Goal: Task Accomplishment & Management: Manage account settings

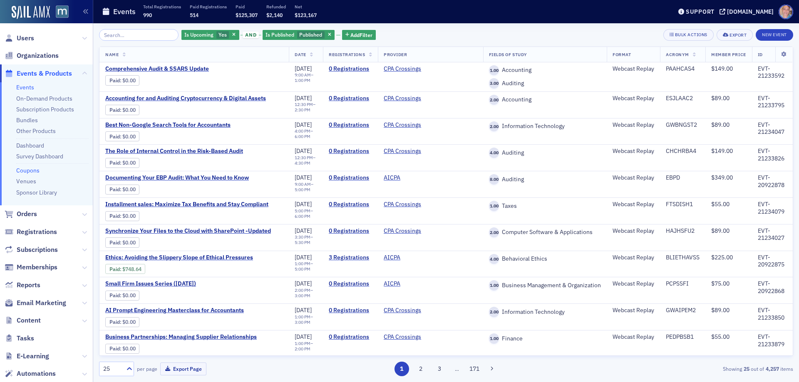
click at [22, 171] on link "Coupons" at bounding box center [27, 170] width 23 height 7
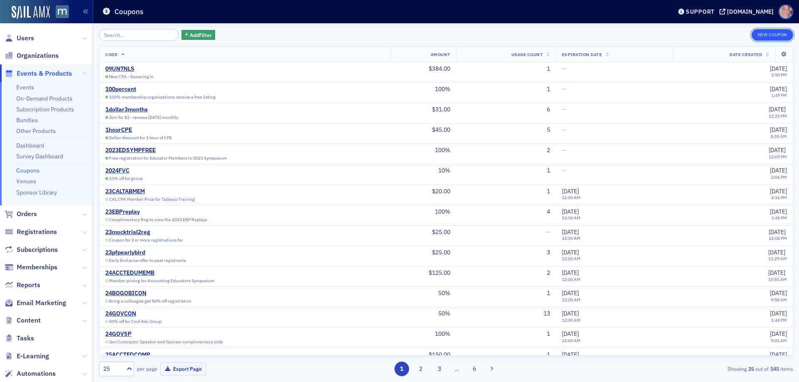
click at [774, 37] on button "New Coupon" at bounding box center [772, 35] width 42 height 12
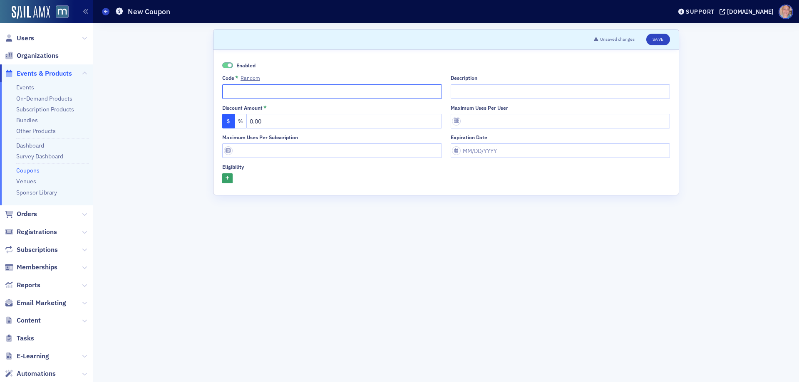
click at [253, 86] on input "Code * Random" at bounding box center [332, 91] width 220 height 15
click at [277, 88] on input "agaconvergedisc" at bounding box center [332, 91] width 220 height 15
type input "agaconverge"
drag, startPoint x: 275, startPoint y: 122, endPoint x: 222, endPoint y: 118, distance: 52.6
click at [222, 118] on div "$ % 0.00" at bounding box center [332, 121] width 220 height 15
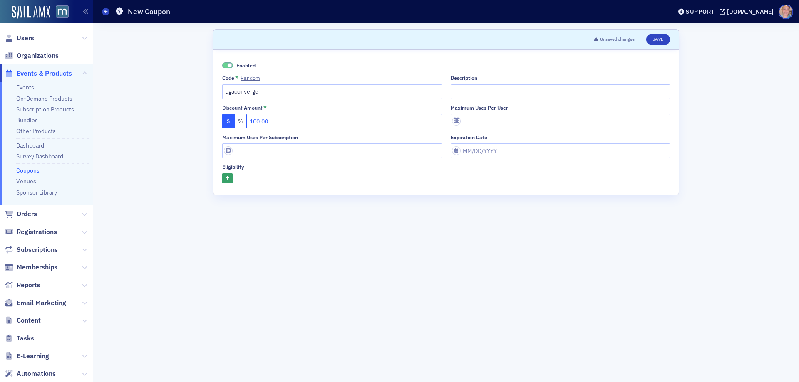
type input "100.00"
click at [493, 92] on input "Description" at bounding box center [561, 91] width 220 height 15
type input "Discount for AGA Members to attend 2026 Converge at the MACPA Member price"
click at [485, 119] on input "Maximum uses per user" at bounding box center [561, 121] width 220 height 15
type input "1"
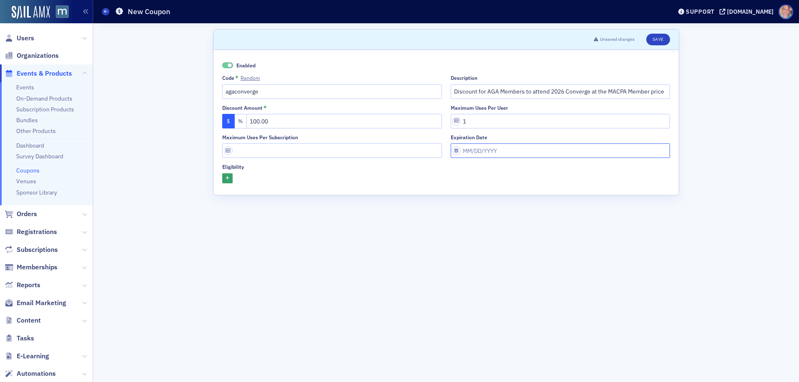
click at [500, 150] on input "Expiration date" at bounding box center [561, 151] width 220 height 15
select select "8"
select select "2025"
click at [533, 167] on button "Next Month" at bounding box center [531, 169] width 5 height 5
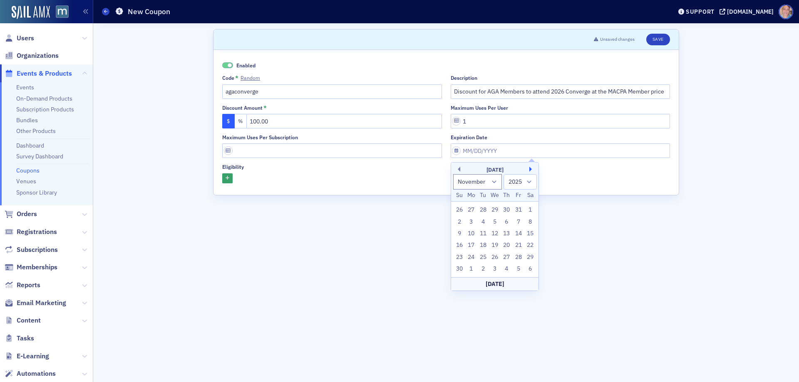
click at [533, 167] on button "Next Month" at bounding box center [531, 169] width 5 height 5
select select "0"
select select "2026"
click at [533, 167] on button "Next Month" at bounding box center [531, 169] width 5 height 5
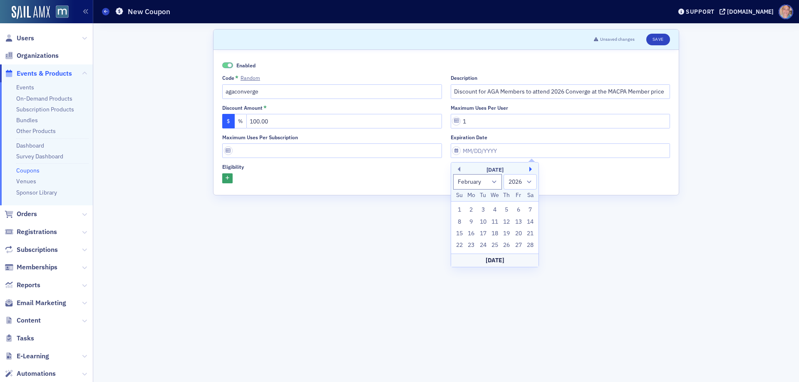
click at [533, 167] on button "Next Month" at bounding box center [531, 169] width 5 height 5
select select "3"
click at [516, 258] on div "1" at bounding box center [518, 258] width 10 height 10
type input "05/01/2026"
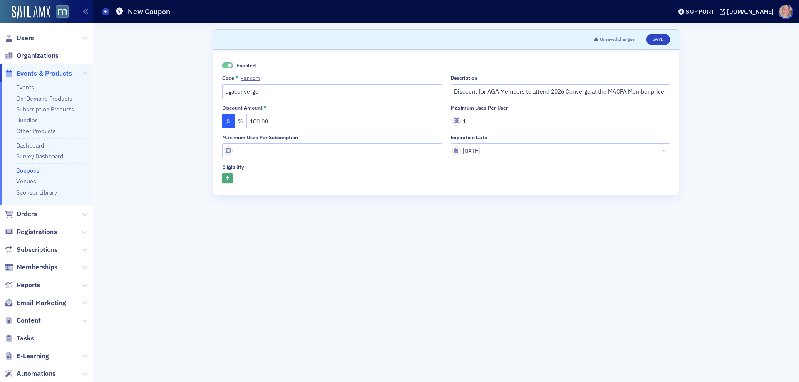
click at [228, 177] on icon "button" at bounding box center [228, 178] width 4 height 5
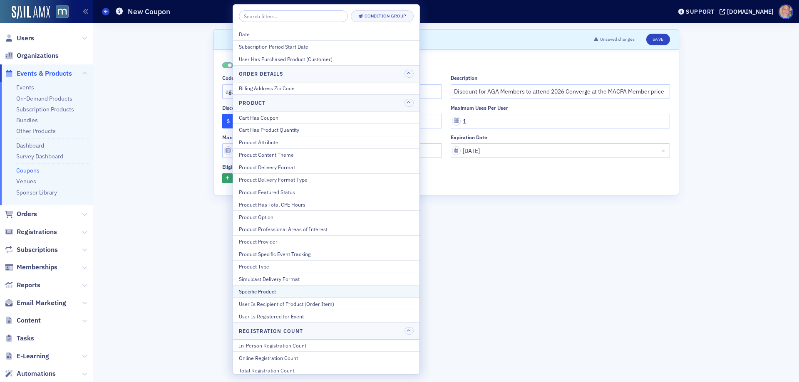
click at [282, 295] on div "Specific Product" at bounding box center [326, 291] width 175 height 7
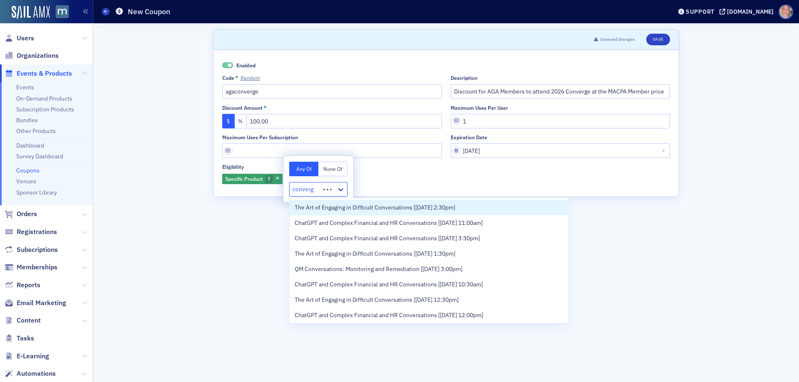
type input "converge"
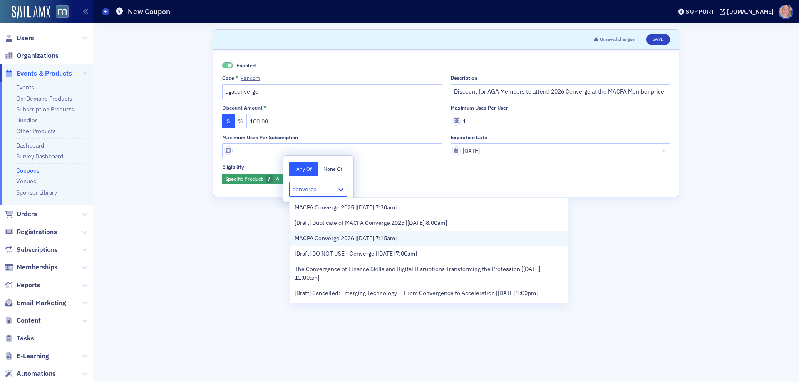
click at [363, 239] on span "MACPA Converge 2026 [4/30/2026 7:15am]" at bounding box center [346, 238] width 102 height 9
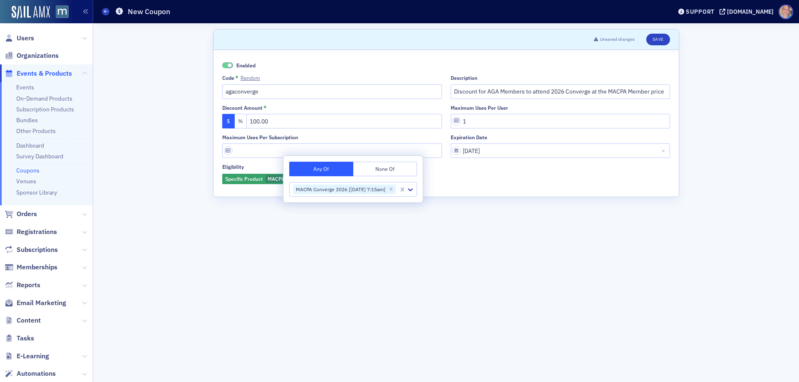
click at [463, 176] on div "Specific Product MACPA Converge 2026 [4/30/2026 7:15am]" at bounding box center [446, 180] width 448 height 12
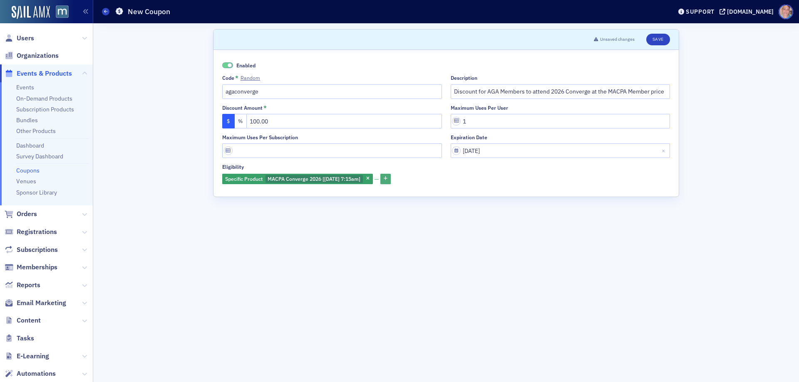
click at [387, 178] on icon "button" at bounding box center [386, 179] width 4 height 5
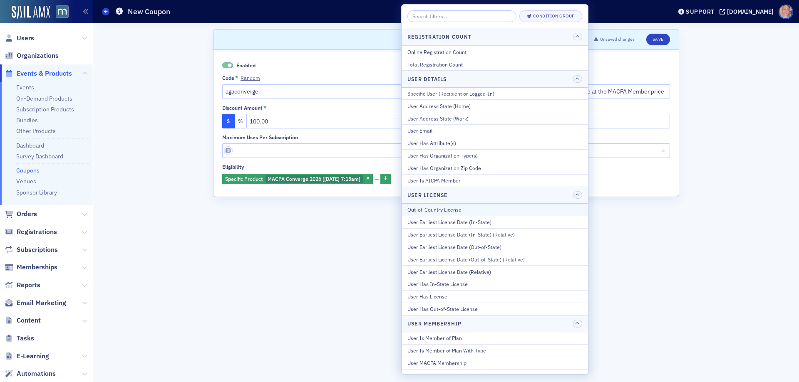
scroll to position [314, 0]
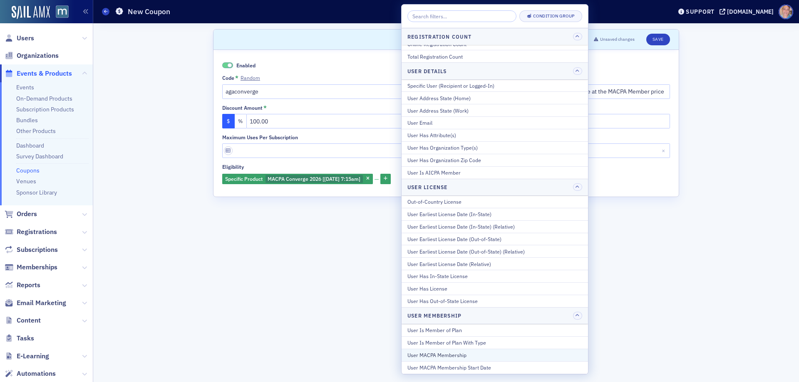
click at [459, 357] on div "User MACPA Membership" at bounding box center [494, 355] width 175 height 7
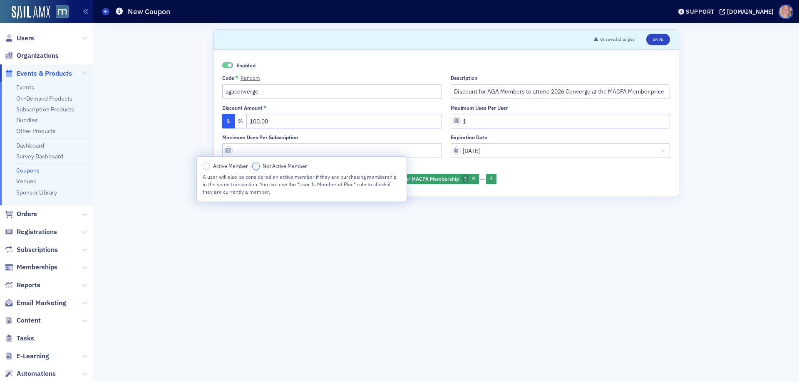
click at [258, 166] on input "Not Active Member" at bounding box center [255, 166] width 7 height 7
click at [591, 176] on div "Specific Product MACPA Converge 2026 [4/30/2026 7:15am] and User MACPA Membersh…" at bounding box center [446, 180] width 448 height 12
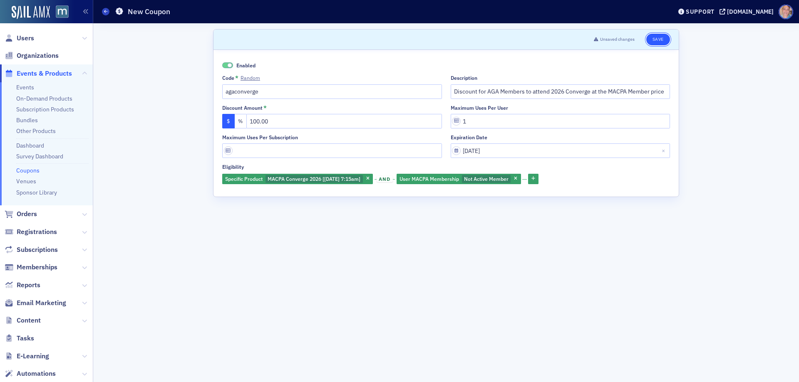
click at [659, 37] on button "Save" at bounding box center [658, 40] width 24 height 12
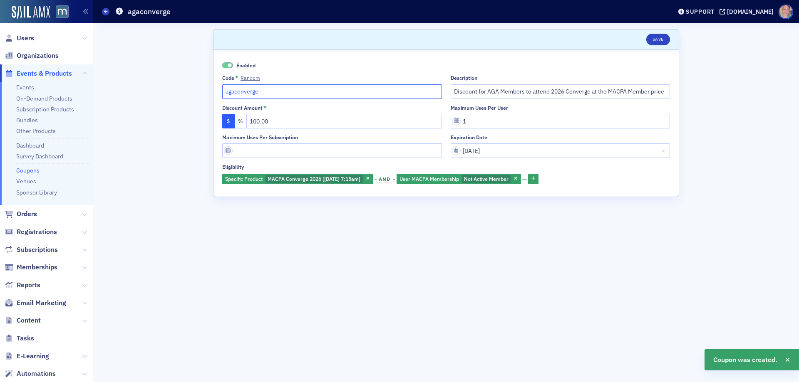
click at [235, 94] on input "agaconverge" at bounding box center [332, 91] width 220 height 15
drag, startPoint x: 653, startPoint y: 39, endPoint x: 665, endPoint y: 36, distance: 12.4
click at [653, 38] on button "Save" at bounding box center [658, 40] width 24 height 12
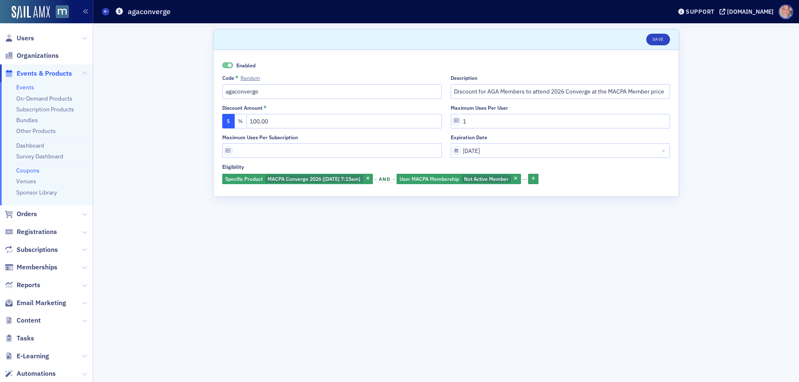
click at [24, 88] on link "Events" at bounding box center [25, 87] width 18 height 7
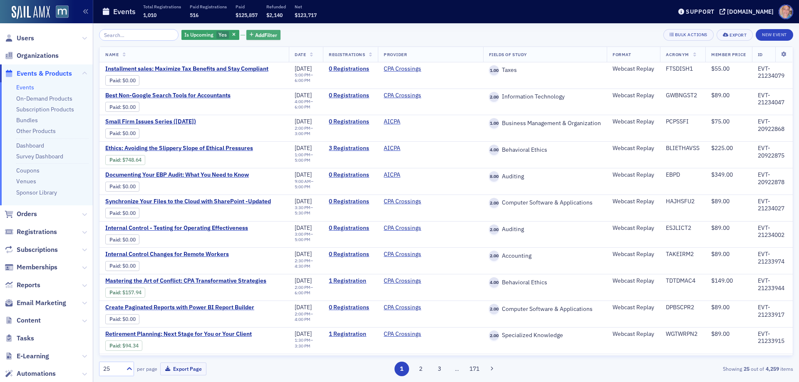
click at [255, 35] on span "Add Filter" at bounding box center [266, 34] width 22 height 7
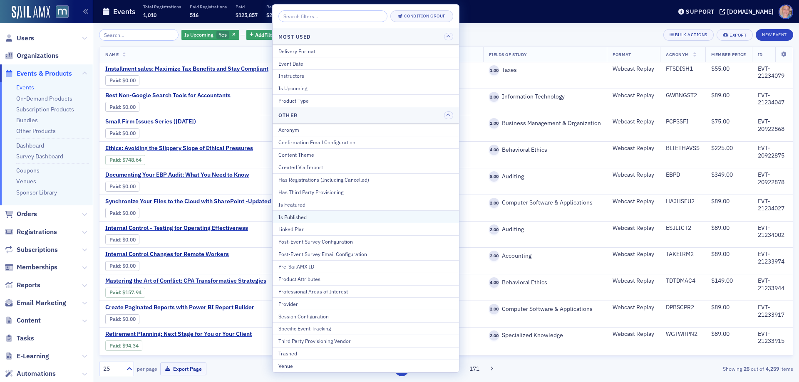
click at [308, 215] on div "Is Published" at bounding box center [365, 216] width 175 height 7
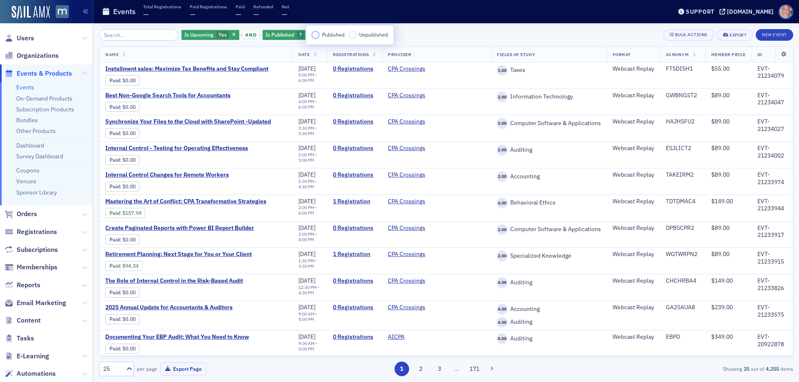
click at [316, 35] on input "Published" at bounding box center [315, 34] width 7 height 7
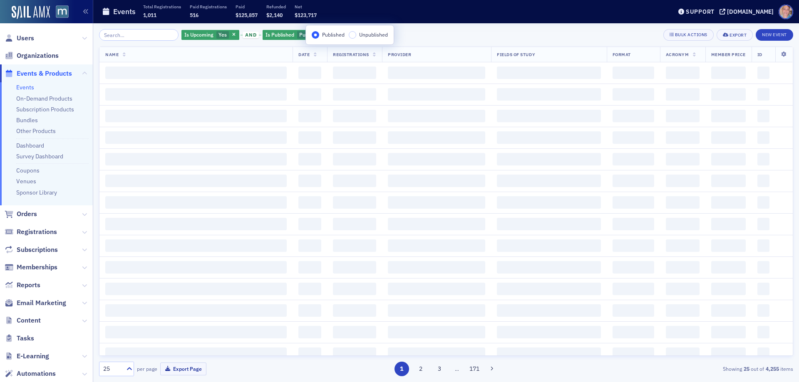
click at [442, 31] on div "Is Upcoming Yes and Is Published Published Add Filter Bulk Actions Export New E…" at bounding box center [446, 35] width 694 height 12
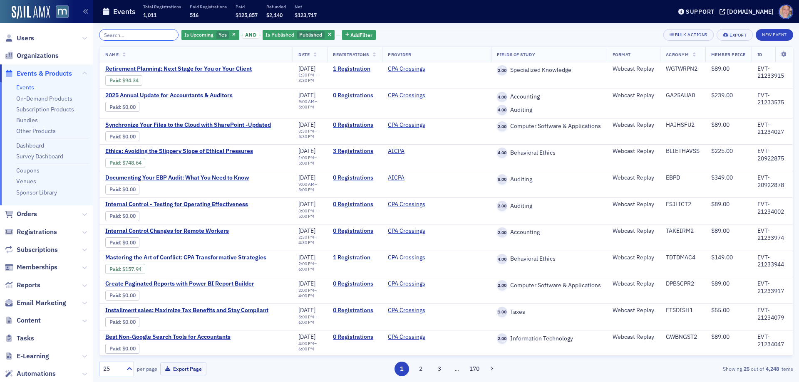
click at [128, 36] on input "search" at bounding box center [138, 35] width 79 height 12
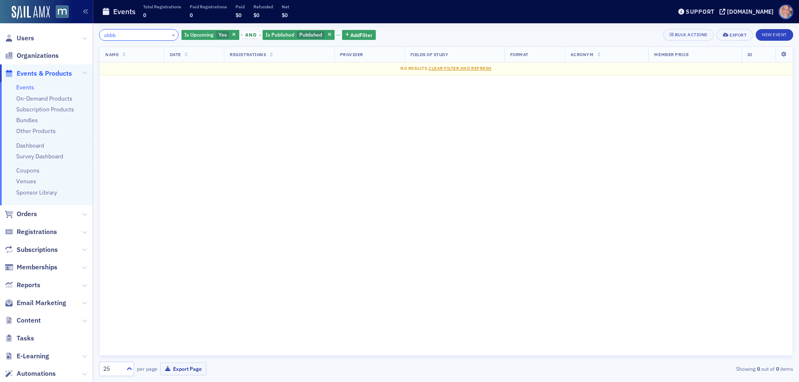
drag, startPoint x: 130, startPoint y: 35, endPoint x: 69, endPoint y: 45, distance: 62.0
click at [69, 44] on div "Users Organizations Events & Products Events On-Demand Products Subscription Pr…" at bounding box center [399, 191] width 799 height 382
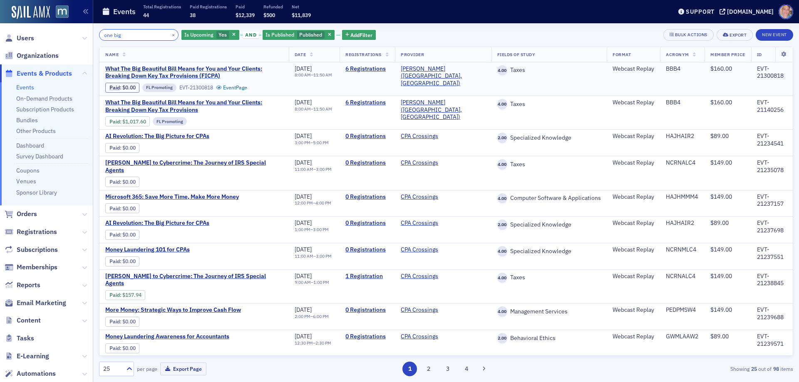
type input "one big"
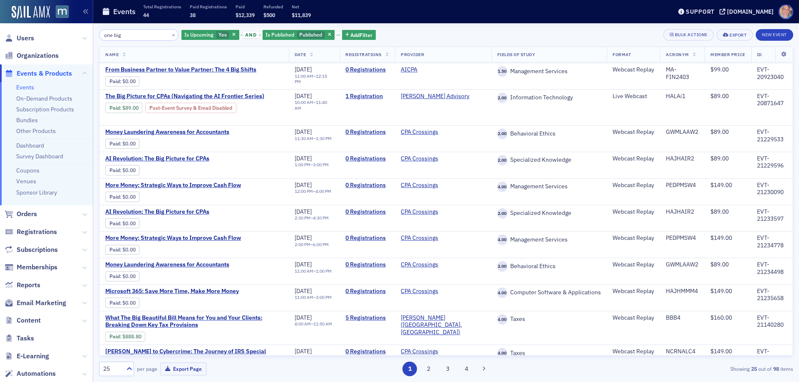
scroll to position [421, 0]
click at [430, 371] on button "2" at bounding box center [428, 369] width 15 height 15
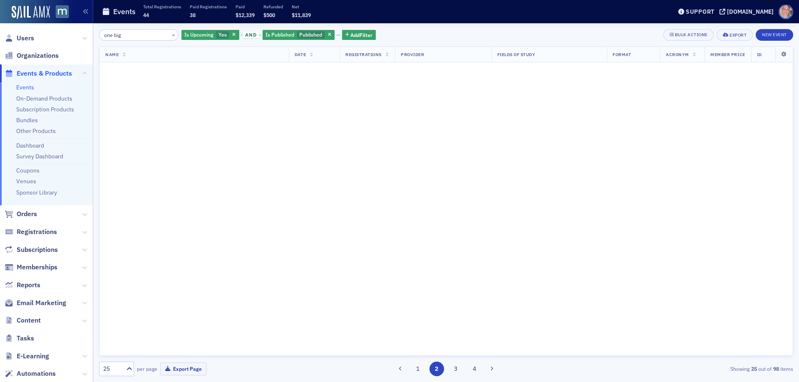
scroll to position [0, 0]
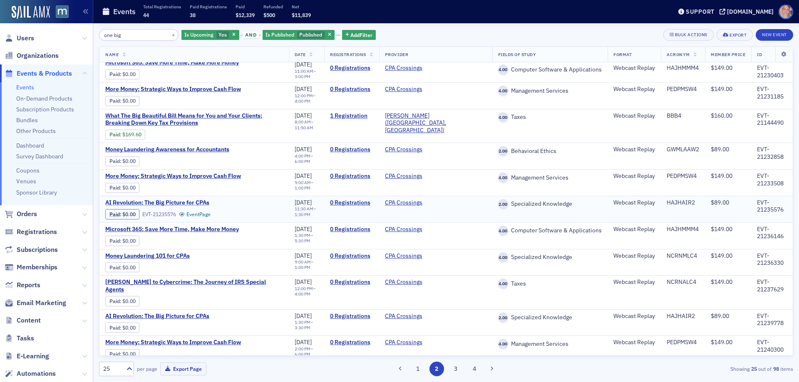
scroll to position [401, 0]
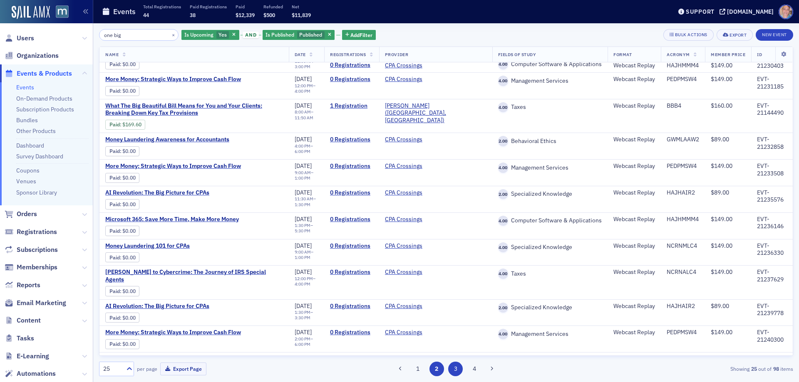
click at [456, 371] on button "3" at bounding box center [455, 369] width 15 height 15
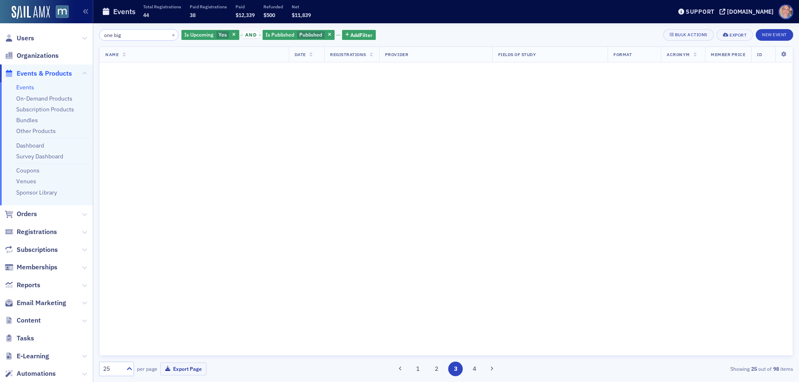
scroll to position [0, 0]
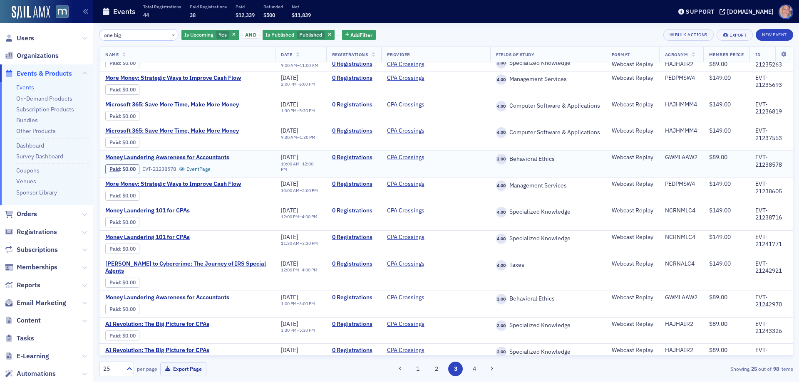
scroll to position [387, 0]
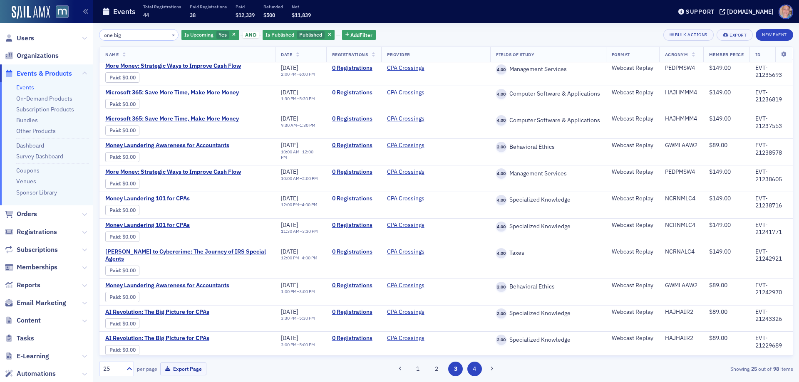
click at [471, 372] on button "4" at bounding box center [474, 369] width 15 height 15
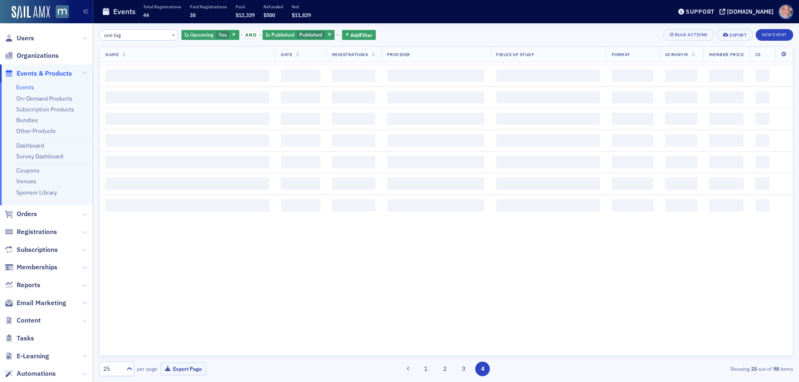
scroll to position [0, 0]
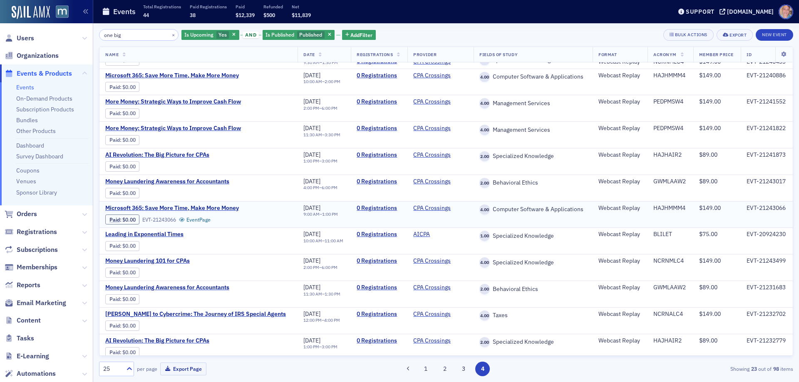
scroll to position [317, 0]
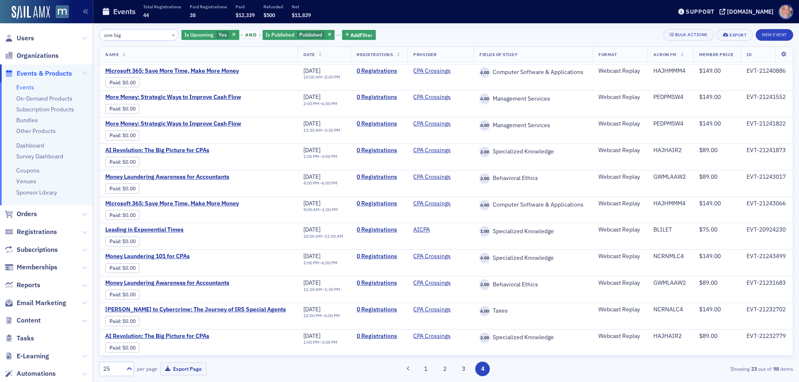
click at [22, 86] on link "Events" at bounding box center [25, 87] width 18 height 7
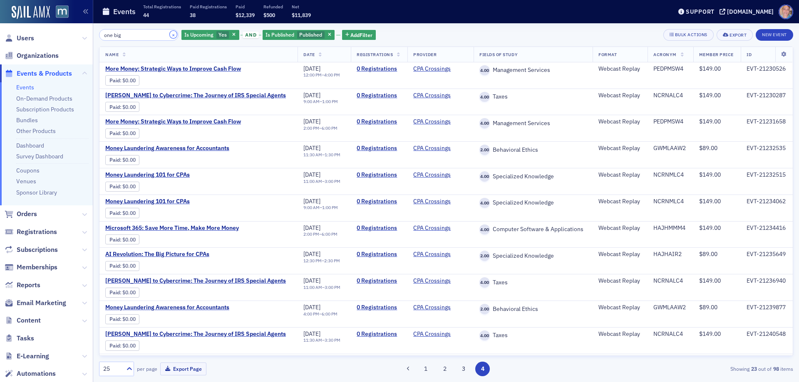
click at [170, 35] on button "×" at bounding box center [173, 34] width 7 height 7
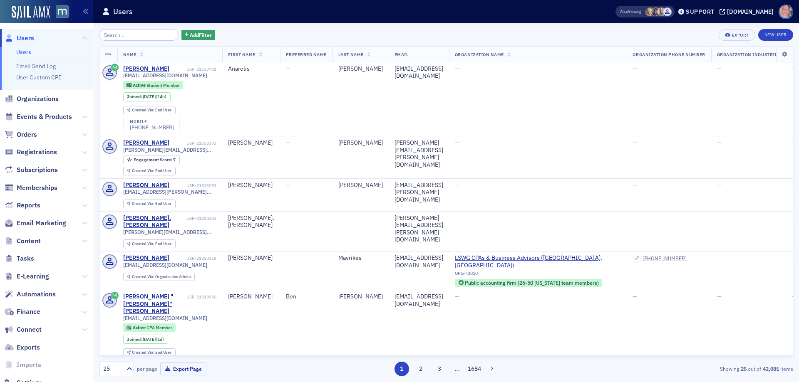
click at [148, 30] on input "search" at bounding box center [138, 35] width 79 height 12
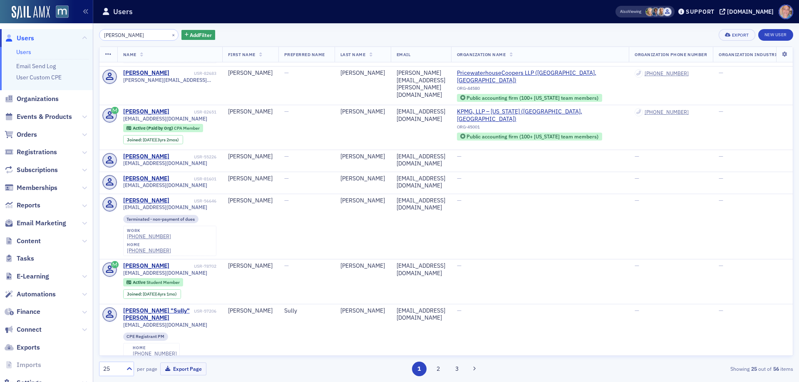
scroll to position [899, 0]
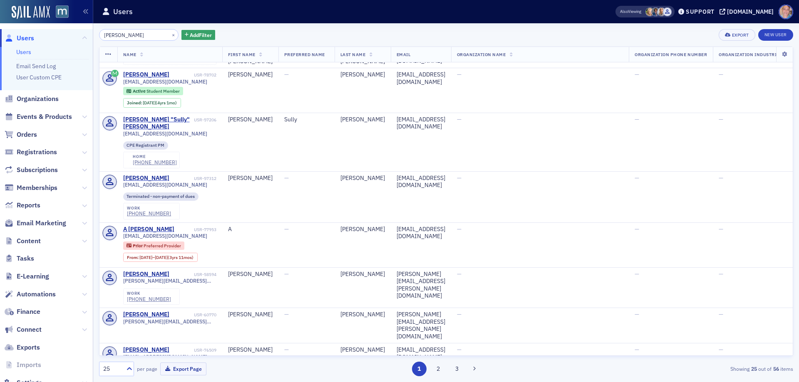
type input "sullivan"
click at [439, 371] on button "2" at bounding box center [438, 369] width 15 height 15
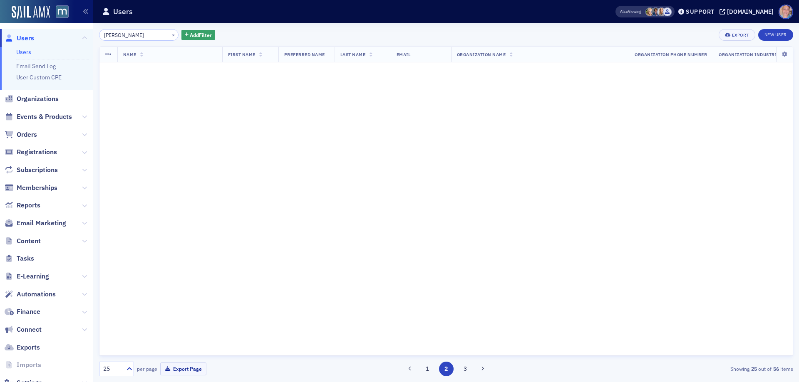
scroll to position [0, 0]
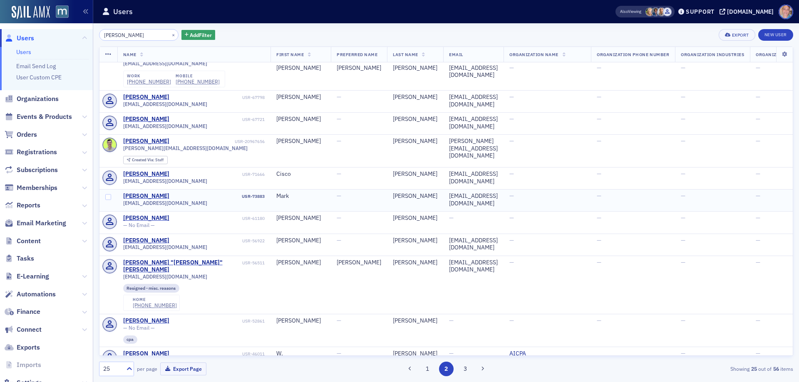
scroll to position [166, 0]
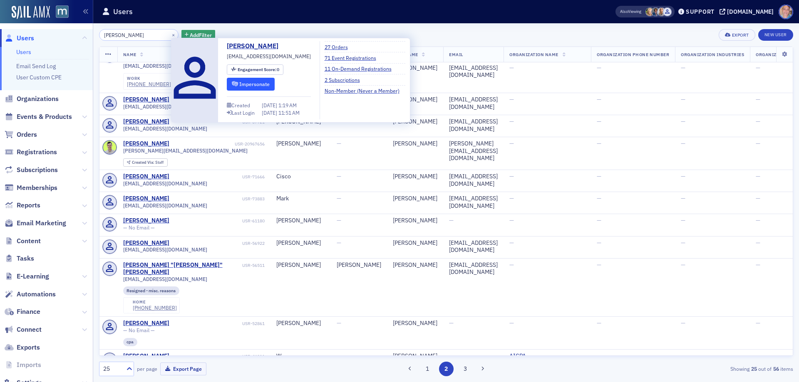
click at [255, 83] on button "Impersonate" at bounding box center [251, 84] width 48 height 13
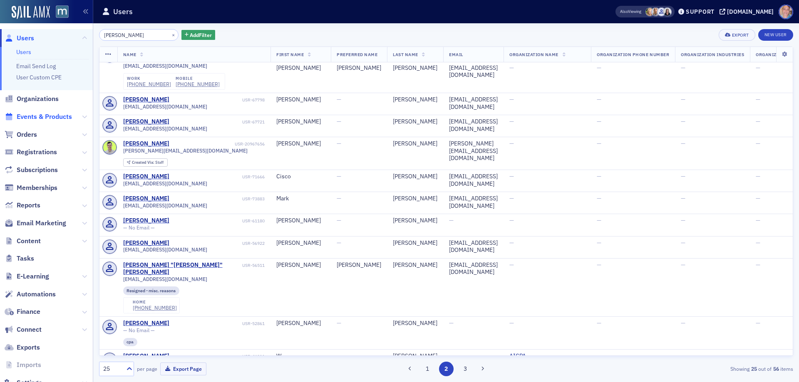
click at [31, 117] on span "Events & Products" at bounding box center [44, 116] width 55 height 9
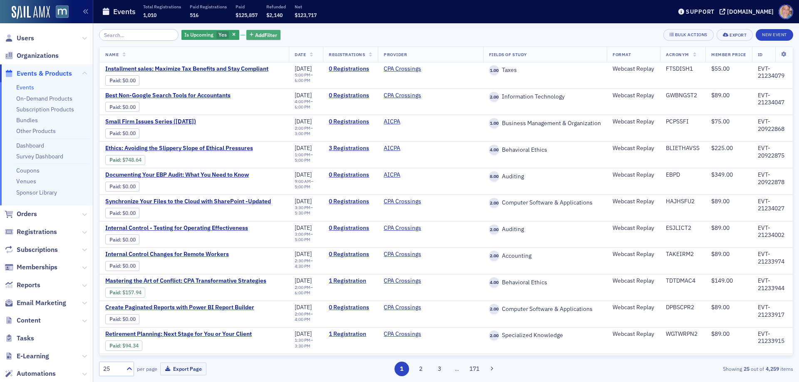
click at [255, 37] on span "Add Filter" at bounding box center [266, 34] width 22 height 7
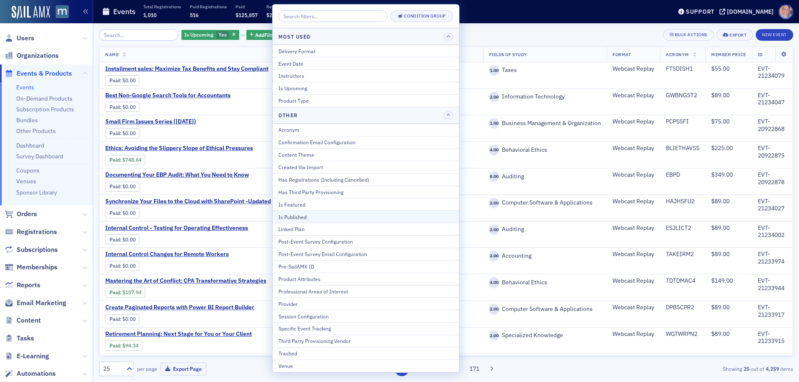
click at [324, 216] on div "Is Published" at bounding box center [365, 216] width 175 height 7
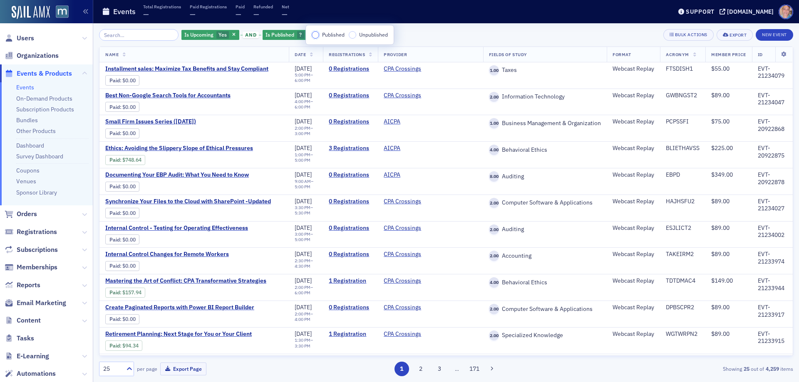
click at [315, 38] on input "Published" at bounding box center [315, 34] width 7 height 7
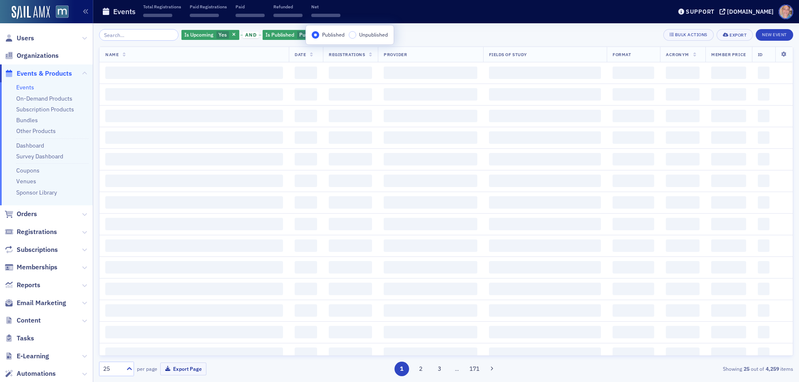
click at [449, 36] on div "Is Upcoming Yes and Is Published Published Add Filter Bulk Actions Export New E…" at bounding box center [446, 35] width 694 height 12
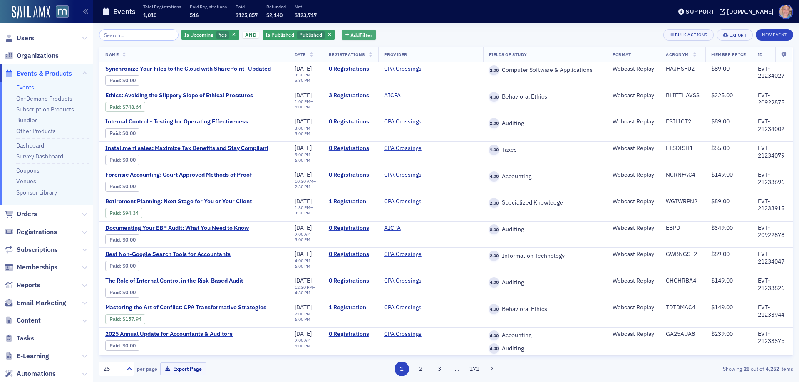
click at [352, 37] on span "Add Filter" at bounding box center [361, 34] width 22 height 7
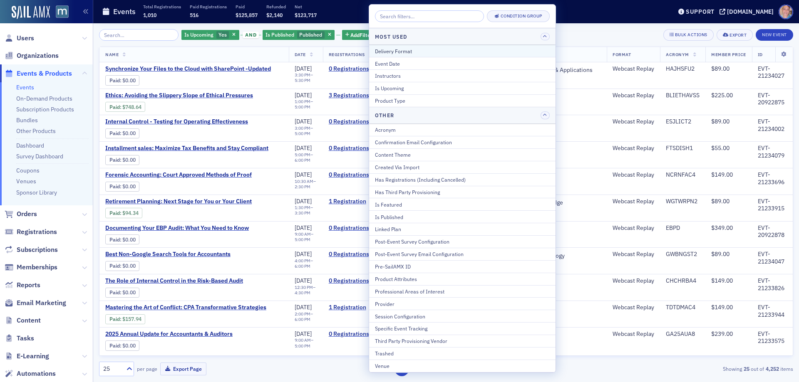
click at [398, 52] on div "Delivery Format" at bounding box center [462, 50] width 175 height 7
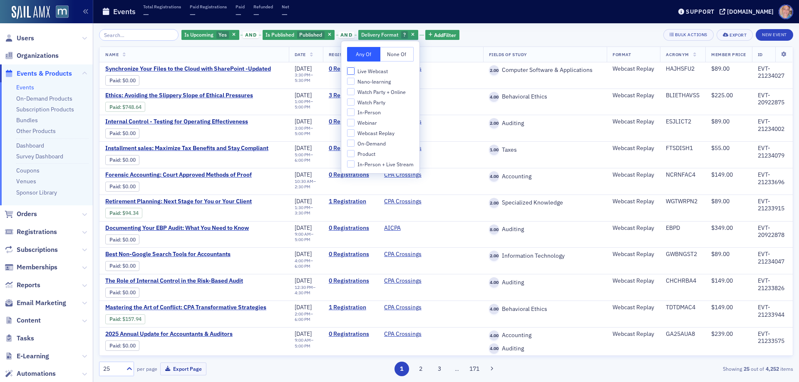
click at [352, 70] on input "Live Webcast" at bounding box center [350, 70] width 7 height 7
checkbox input "true"
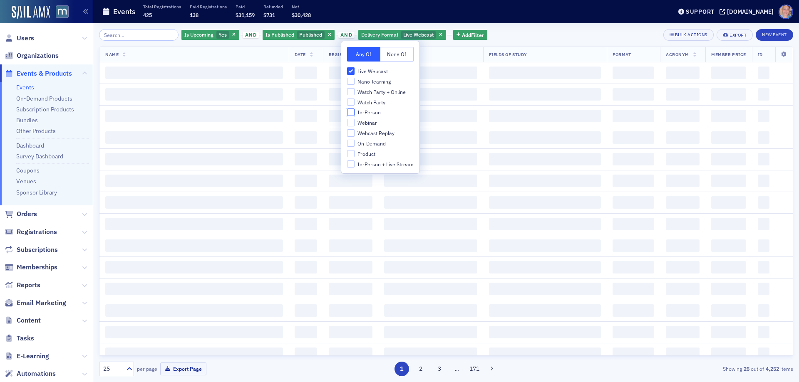
click at [349, 112] on input "In-Person" at bounding box center [350, 112] width 7 height 7
checkbox input "true"
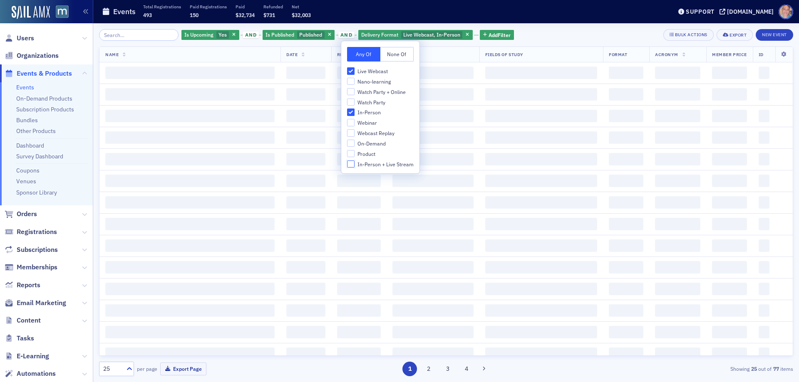
click at [351, 166] on input "In-Person + Live Stream" at bounding box center [350, 164] width 7 height 7
checkbox input "true"
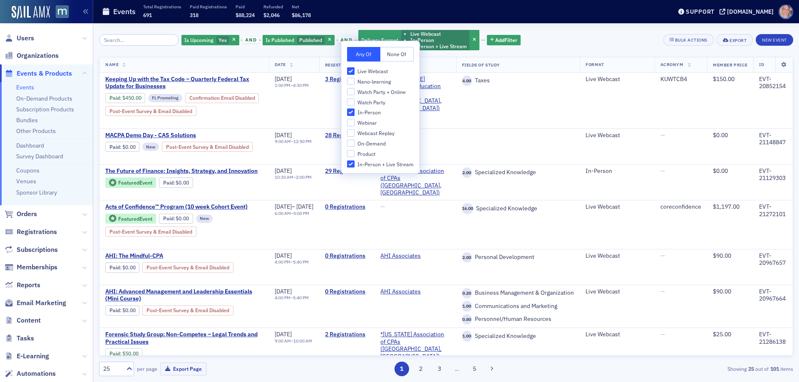
click at [545, 35] on div "Is Upcoming Yes and Is Published Published and Delivery Format Live Webcast In-…" at bounding box center [446, 40] width 694 height 22
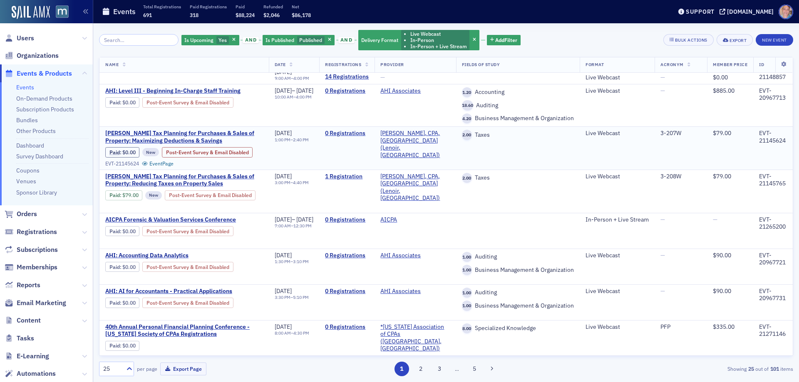
scroll to position [897, 0]
click at [421, 373] on button "2" at bounding box center [420, 369] width 15 height 15
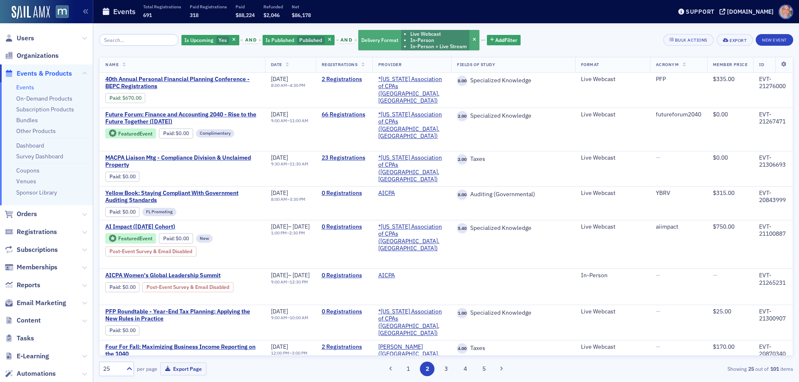
click at [441, 32] on li "Live Webcast" at bounding box center [438, 34] width 57 height 6
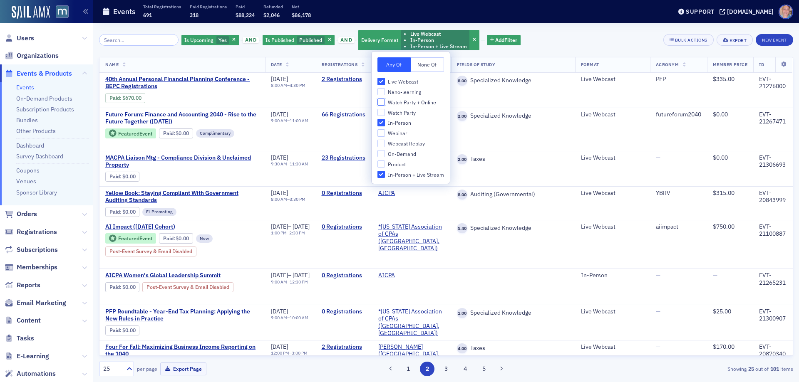
drag, startPoint x: 380, startPoint y: 100, endPoint x: 471, endPoint y: 97, distance: 90.4
click at [381, 100] on input "Watch Party + Online" at bounding box center [380, 102] width 7 height 7
checkbox input "true"
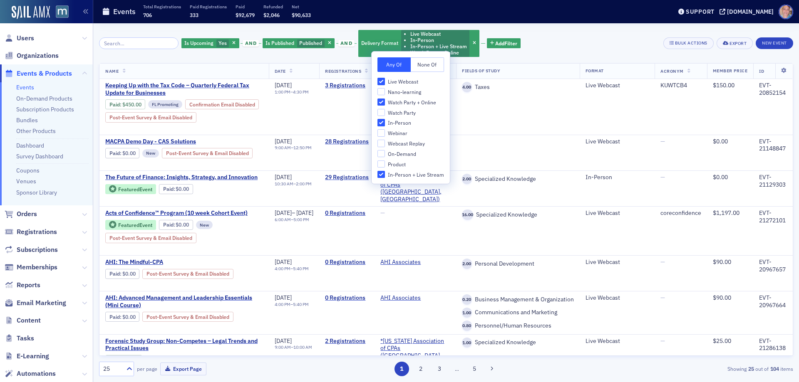
click at [548, 50] on div "Is Upcoming Yes and Is Published Published and Delivery Format Live Webcast In-…" at bounding box center [446, 43] width 694 height 28
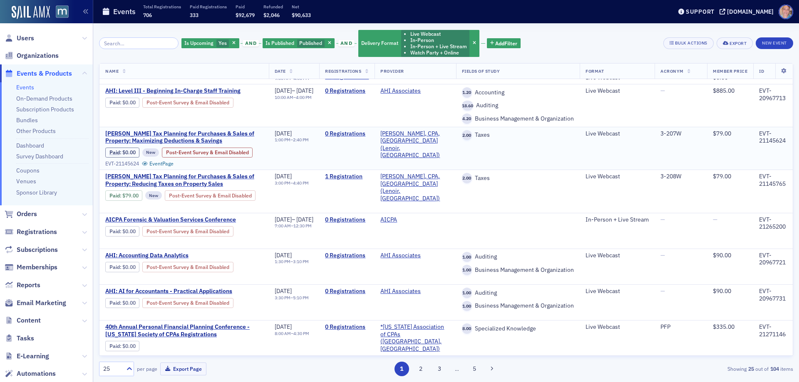
scroll to position [903, 0]
click at [422, 366] on button "2" at bounding box center [420, 369] width 15 height 15
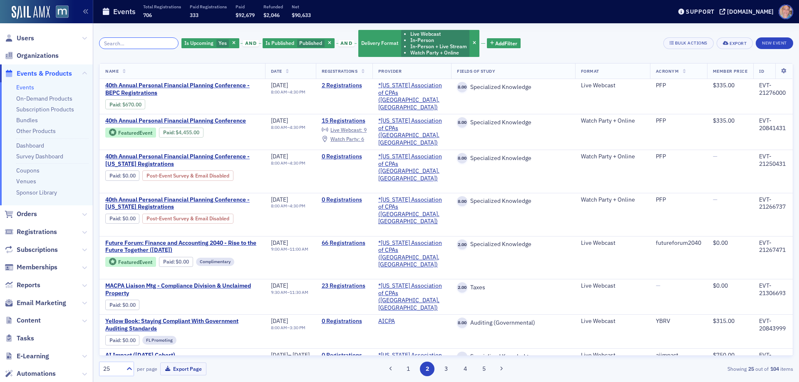
click at [114, 38] on input "search" at bounding box center [138, 43] width 79 height 12
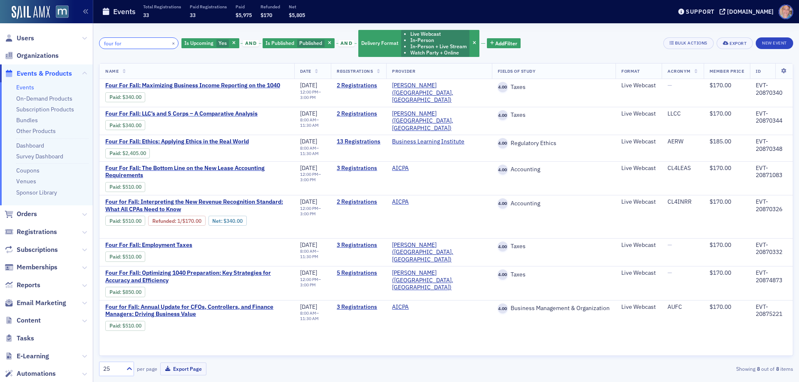
drag, startPoint x: 135, startPoint y: 39, endPoint x: 49, endPoint y: 40, distance: 86.1
click at [49, 40] on div "Users Organizations Events & Products Events On-Demand Products Subscription Pr…" at bounding box center [399, 191] width 799 height 382
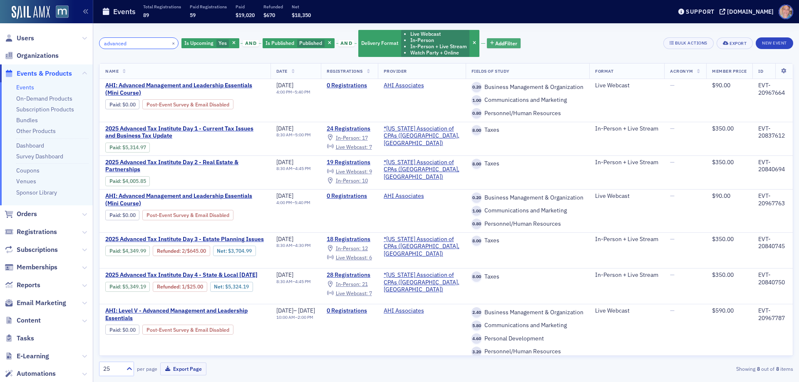
type input "advanced"
click at [501, 41] on span "Add Filter" at bounding box center [506, 43] width 22 height 7
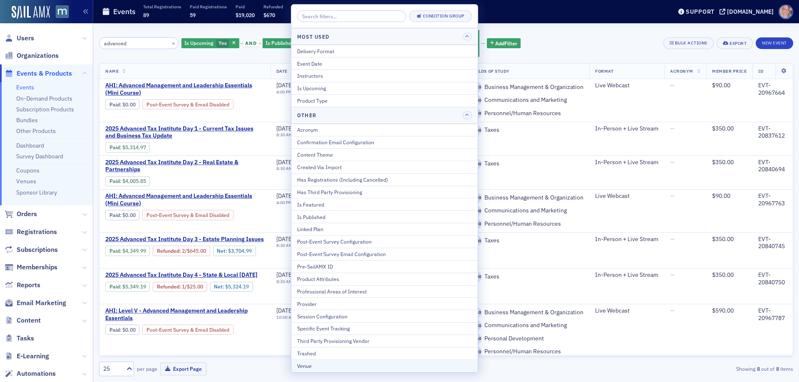
click at [335, 368] on div "Venue" at bounding box center [384, 365] width 175 height 7
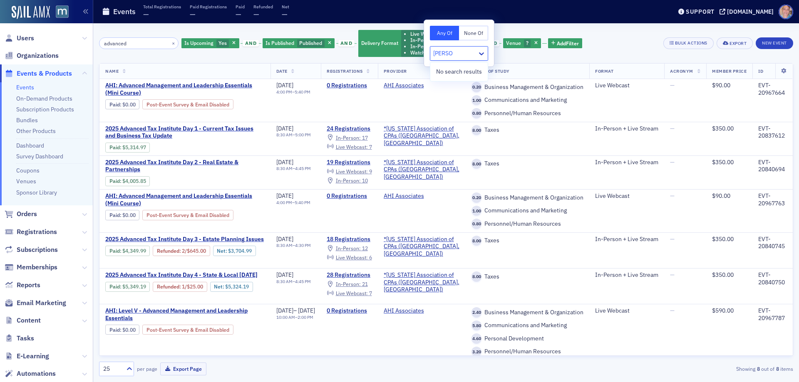
type input "martin"
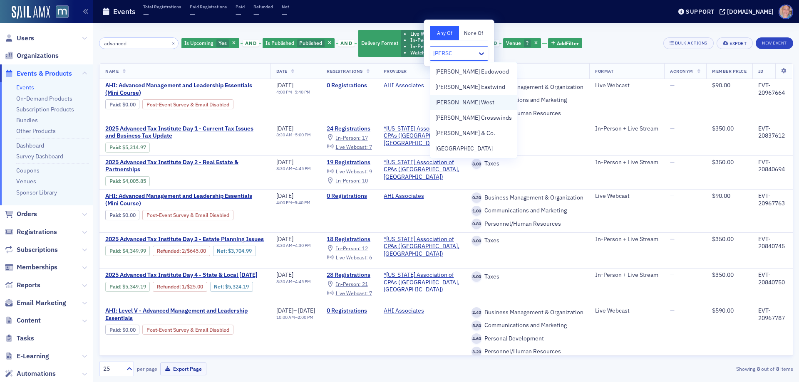
click at [473, 100] on div "Martin’s West" at bounding box center [473, 102] width 77 height 9
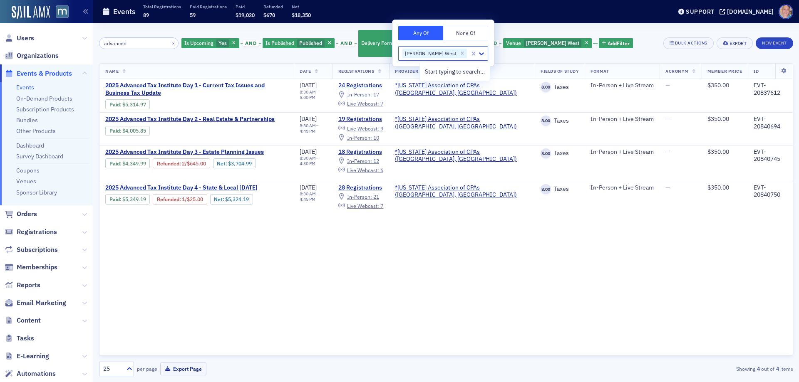
click at [625, 44] on div "advanced × Is Upcoming Yes and Is Published Published and Delivery Format Live …" at bounding box center [446, 43] width 694 height 28
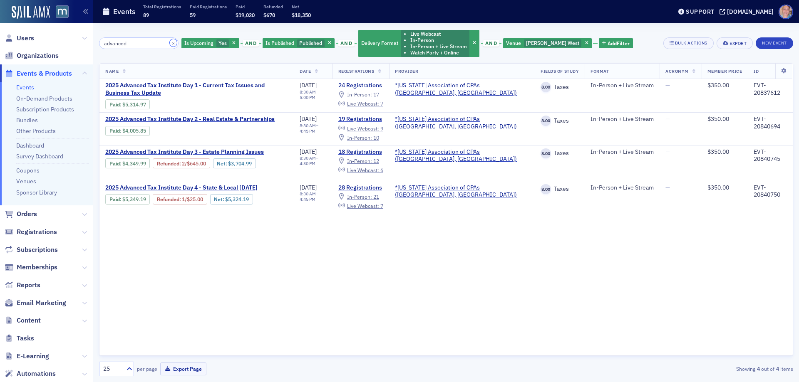
drag, startPoint x: 165, startPoint y: 43, endPoint x: 313, endPoint y: 49, distance: 148.2
click at [170, 43] on button "×" at bounding box center [173, 42] width 7 height 7
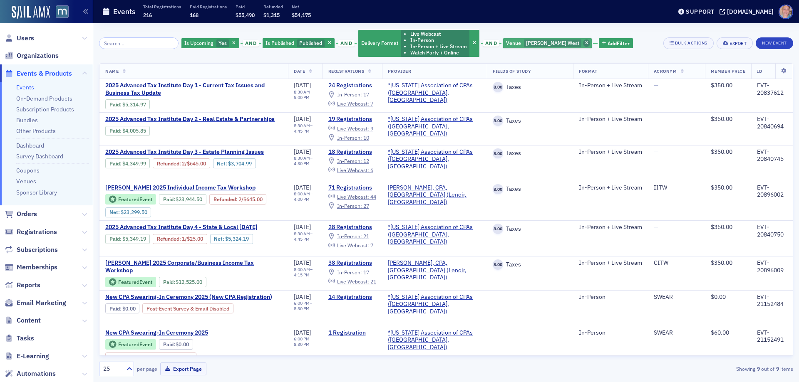
click at [583, 43] on span "button" at bounding box center [586, 43] width 7 height 7
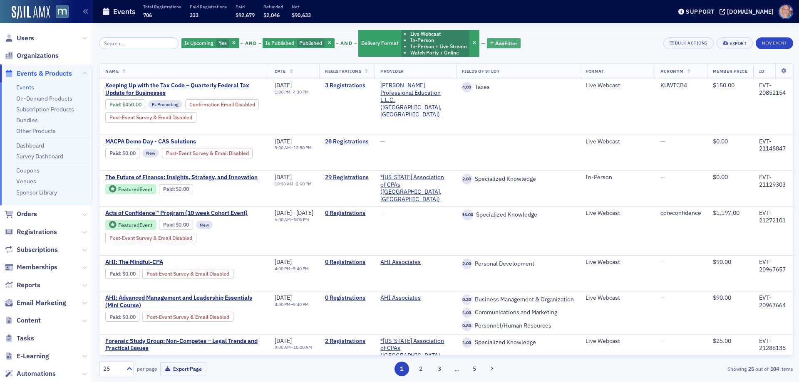
click at [497, 41] on span "Add Filter" at bounding box center [506, 43] width 22 height 7
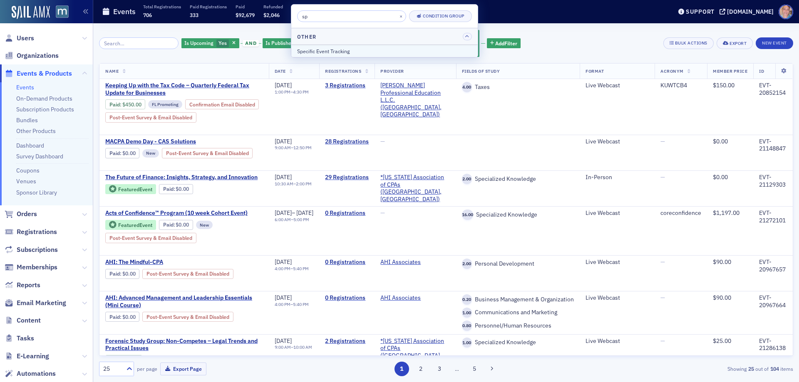
type input "sp"
click at [387, 52] on div "Specific Event Tracking" at bounding box center [384, 50] width 175 height 7
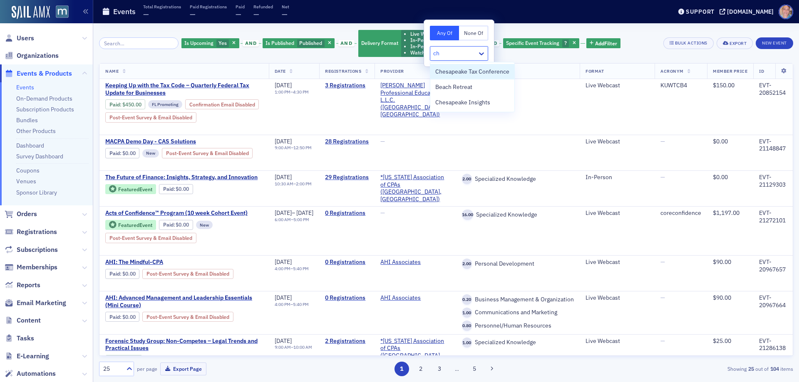
type input "che"
click at [479, 85] on span "Chesapeake Insights" at bounding box center [462, 87] width 55 height 9
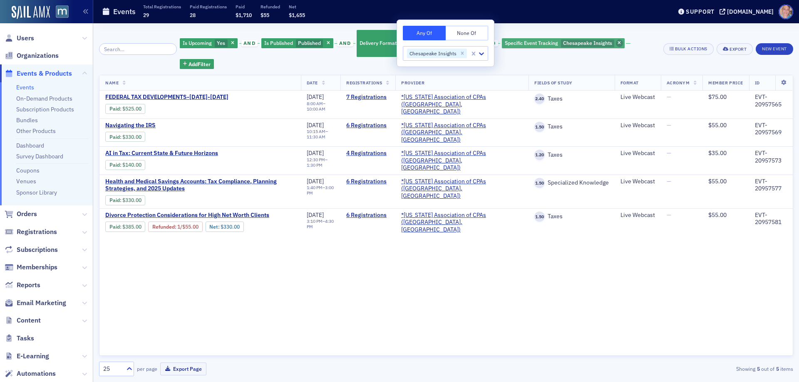
click at [617, 41] on icon "button" at bounding box center [618, 43] width 3 height 5
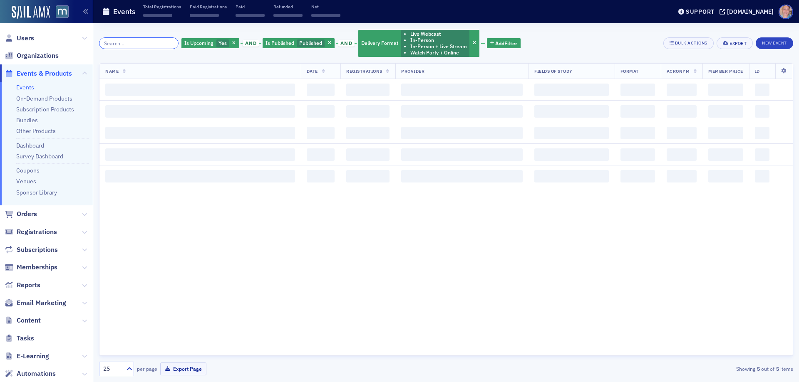
click at [130, 42] on input "search" at bounding box center [138, 43] width 79 height 12
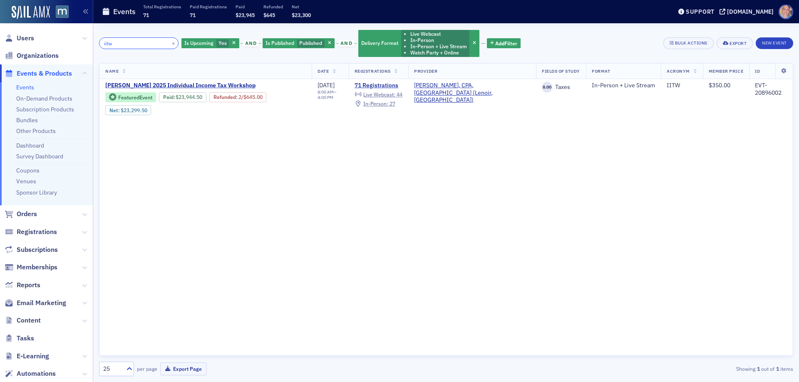
drag, startPoint x: 130, startPoint y: 47, endPoint x: 69, endPoint y: 46, distance: 60.3
click at [69, 46] on div "Users Organizations Events & Products Events On-Demand Products Subscription Pr…" at bounding box center [399, 191] width 799 height 382
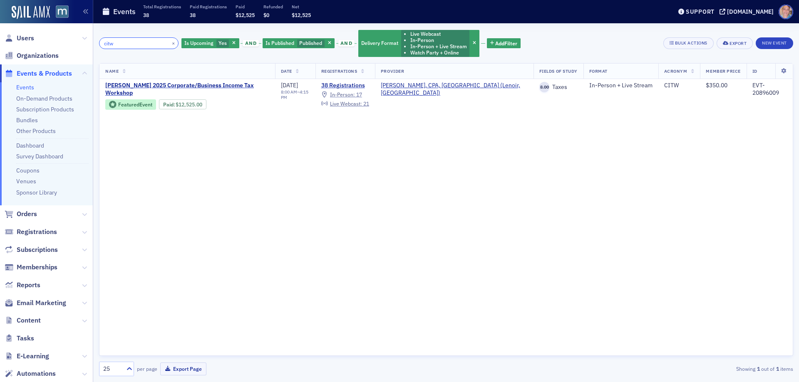
drag, startPoint x: 139, startPoint y: 42, endPoint x: 49, endPoint y: 48, distance: 90.9
click at [49, 48] on div "Users Organizations Events & Products Events On-Demand Products Subscription Pr…" at bounding box center [399, 191] width 799 height 382
type input "w"
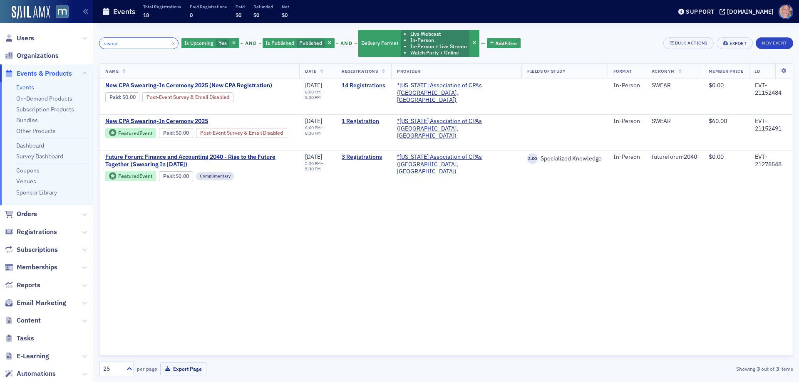
click at [109, 47] on input "swear" at bounding box center [138, 43] width 79 height 12
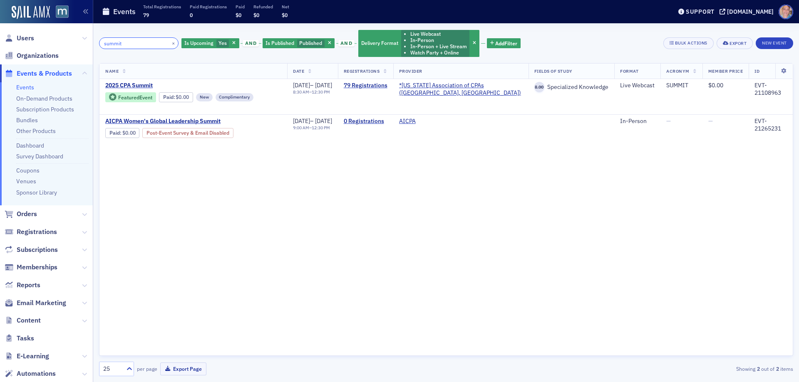
click at [104, 45] on input "summit" at bounding box center [138, 43] width 79 height 12
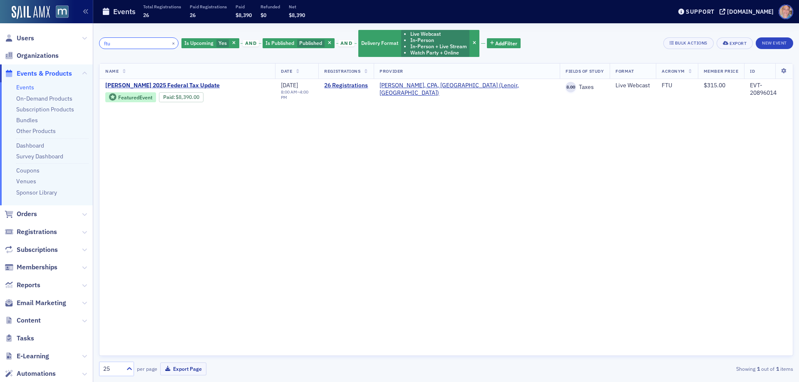
drag, startPoint x: 138, startPoint y: 47, endPoint x: 47, endPoint y: 49, distance: 91.1
click at [51, 47] on div "Users Organizations Events & Products Events On-Demand Products Subscription Pr…" at bounding box center [399, 191] width 799 height 382
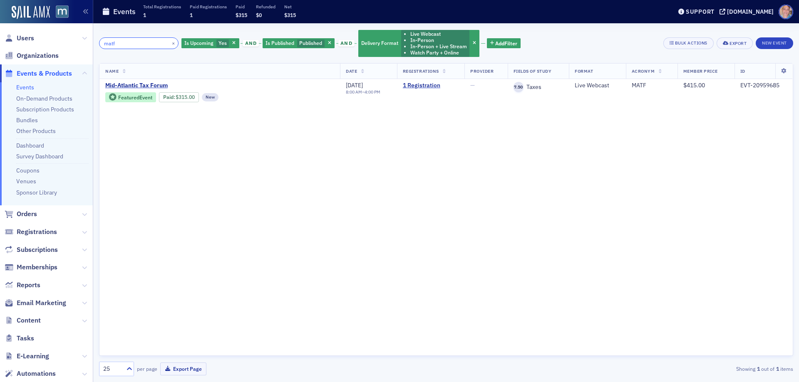
drag, startPoint x: 139, startPoint y: 40, endPoint x: 52, endPoint y: 45, distance: 87.5
click at [53, 43] on div "Users Organizations Events & Products Events On-Demand Products Subscription Pr…" at bounding box center [399, 191] width 799 height 382
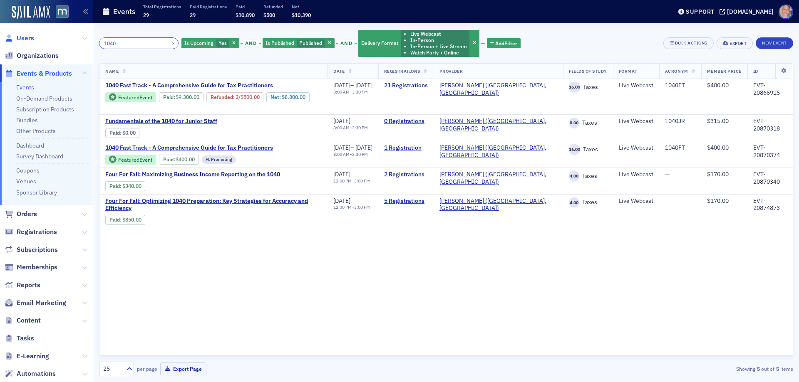
drag, startPoint x: 133, startPoint y: 47, endPoint x: 31, endPoint y: 41, distance: 102.6
click at [31, 41] on div "Users Organizations Events & Products Events On-Demand Products Subscription Pr…" at bounding box center [399, 191] width 799 height 382
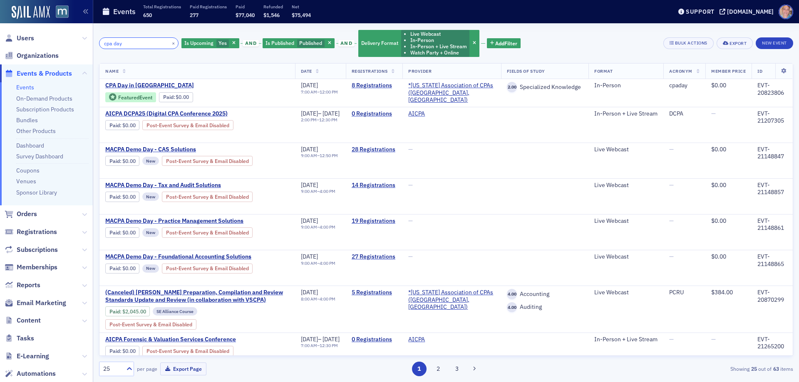
drag, startPoint x: 132, startPoint y: 41, endPoint x: 50, endPoint y: 41, distance: 82.4
click at [52, 41] on div "Users Organizations Events & Products Events On-Demand Products Subscription Pr…" at bounding box center [399, 191] width 799 height 382
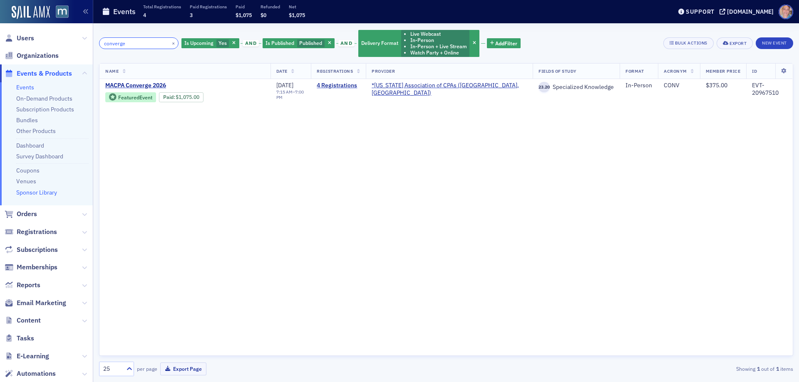
type input "converge"
click at [170, 45] on button "×" at bounding box center [173, 42] width 7 height 7
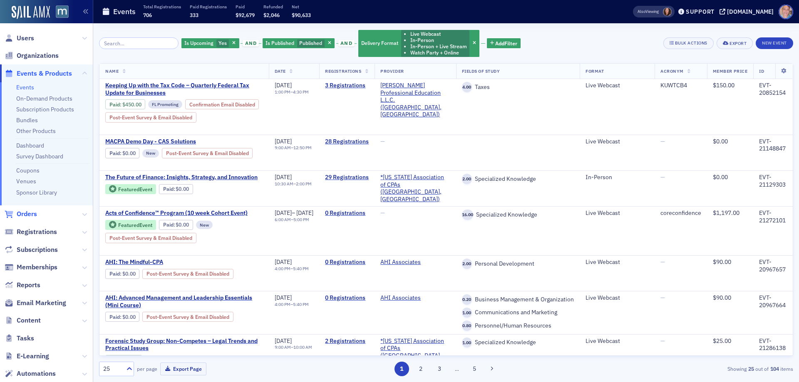
click at [26, 213] on span "Orders" at bounding box center [27, 214] width 20 height 9
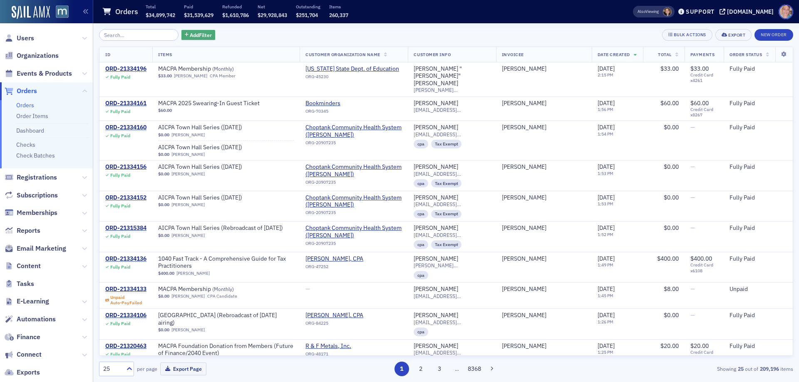
click at [195, 37] on span "Add Filter" at bounding box center [201, 34] width 22 height 7
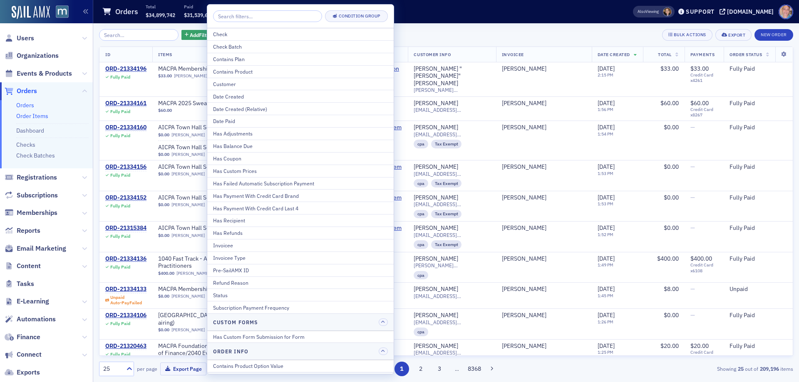
click at [34, 114] on link "Order Items" at bounding box center [32, 115] width 32 height 7
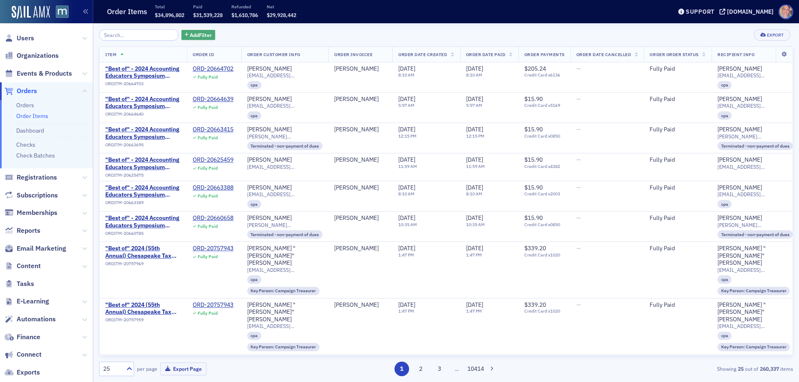
click at [197, 33] on span "Add Filter" at bounding box center [201, 34] width 22 height 7
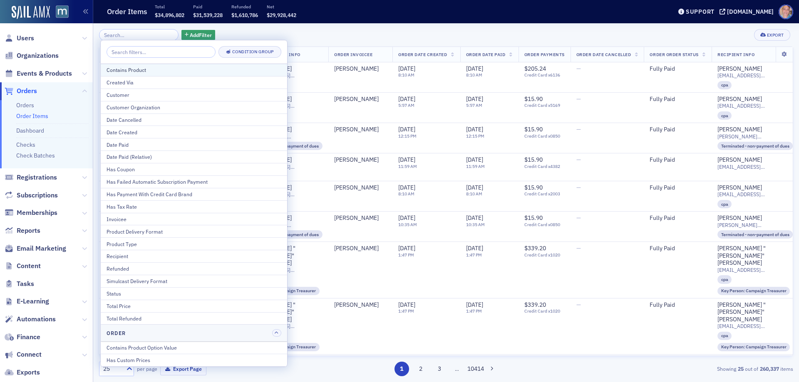
click at [178, 67] on div "Contains Product" at bounding box center [194, 69] width 175 height 7
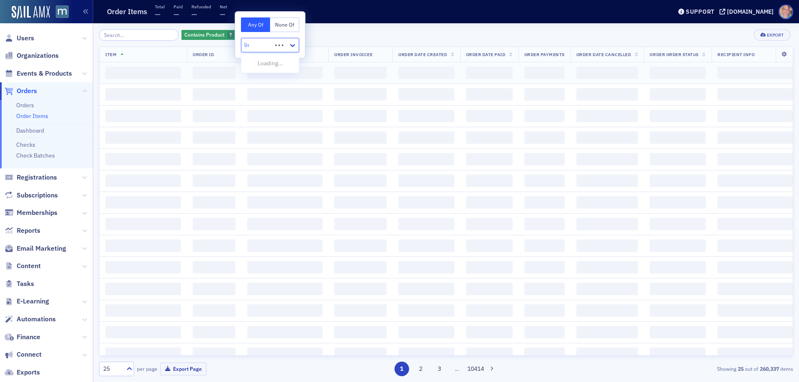
type input "lice"
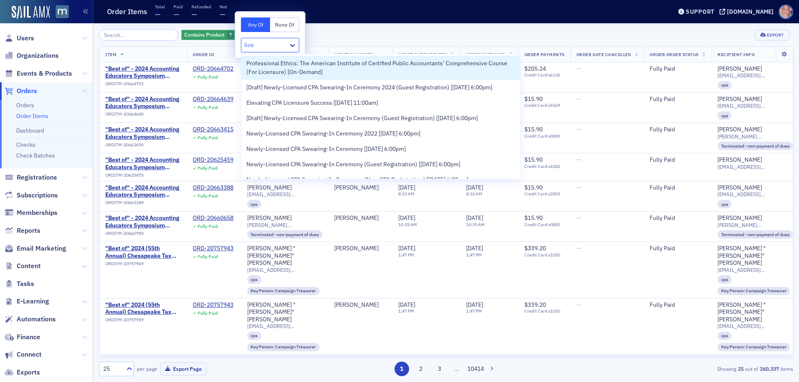
click at [307, 76] on span "Professional Ethics: The American Institute of Certified Public Accountants’ Co…" at bounding box center [380, 67] width 269 height 17
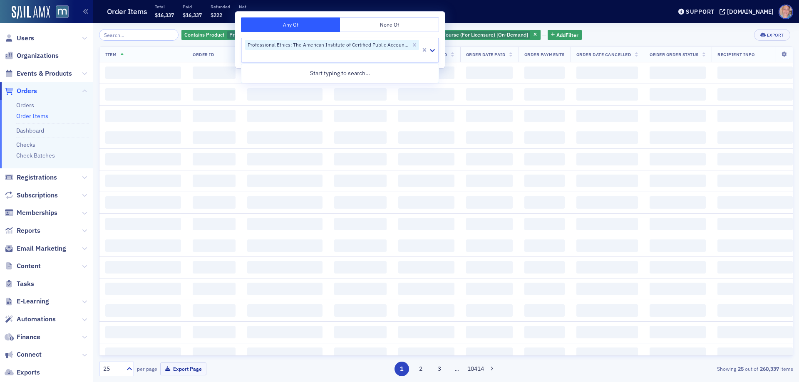
click at [596, 29] on div "Contains Product Professional Ethics: The American Institute of Certified Publi…" at bounding box center [446, 35] width 694 height 12
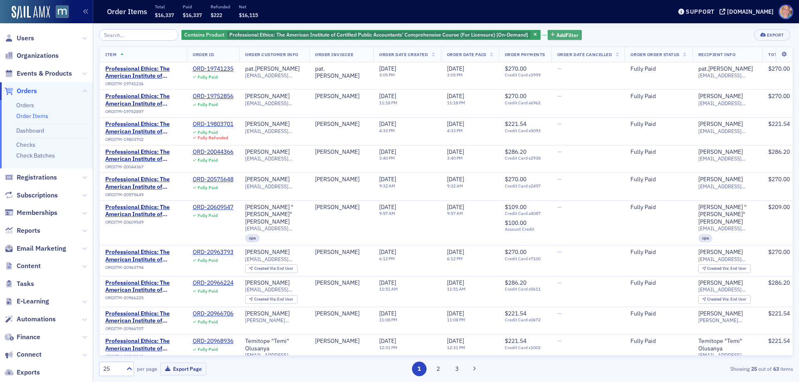
click at [558, 32] on span "Add Filter" at bounding box center [567, 34] width 22 height 7
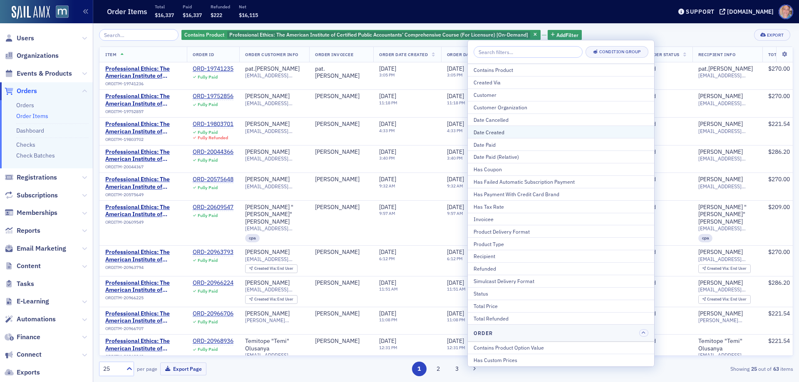
click at [513, 132] on div "Date Created" at bounding box center [560, 132] width 175 height 7
select select "8"
select select "2025"
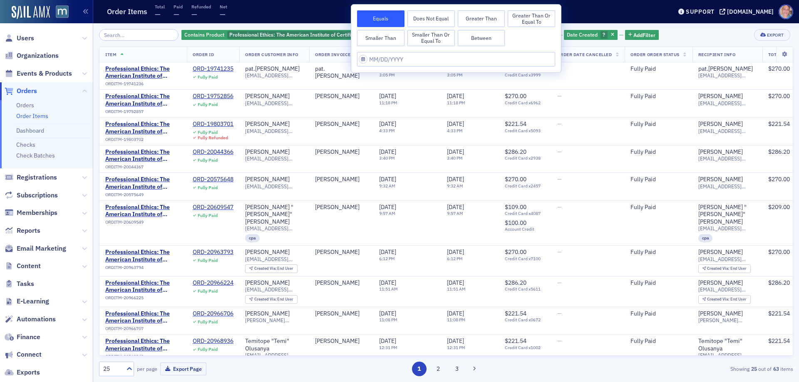
click at [476, 40] on button "Between" at bounding box center [481, 38] width 47 height 17
select select "8"
select select "2025"
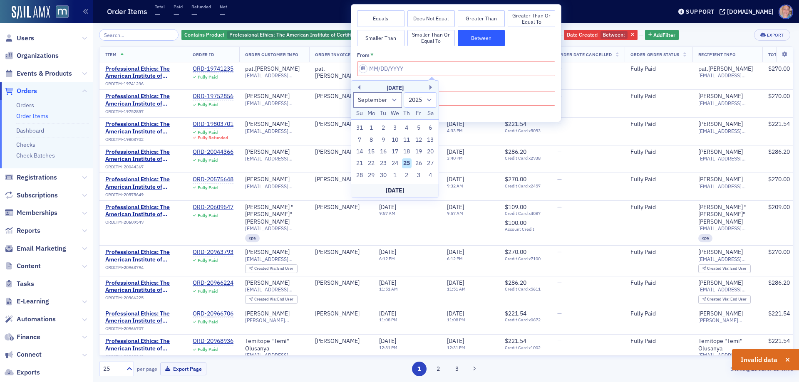
click at [360, 87] on div "September 2025" at bounding box center [394, 88] width 87 height 8
click at [360, 88] on button "Previous Month" at bounding box center [357, 87] width 5 height 5
select select "6"
click at [385, 126] on div "1" at bounding box center [383, 128] width 10 height 10
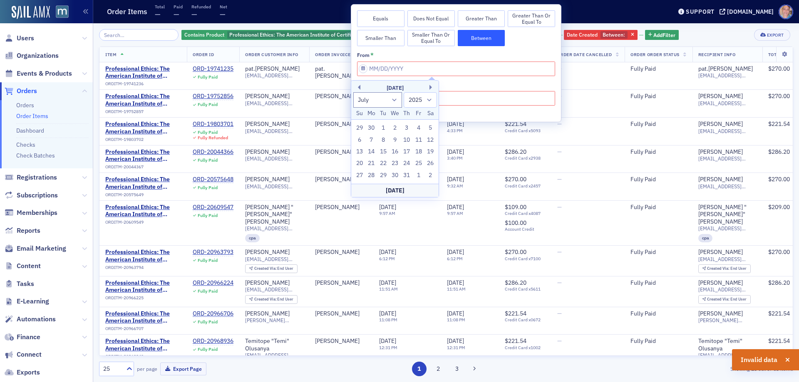
type input "07/01/2025"
click at [402, 101] on input "This field is required." at bounding box center [456, 98] width 198 height 15
select select "8"
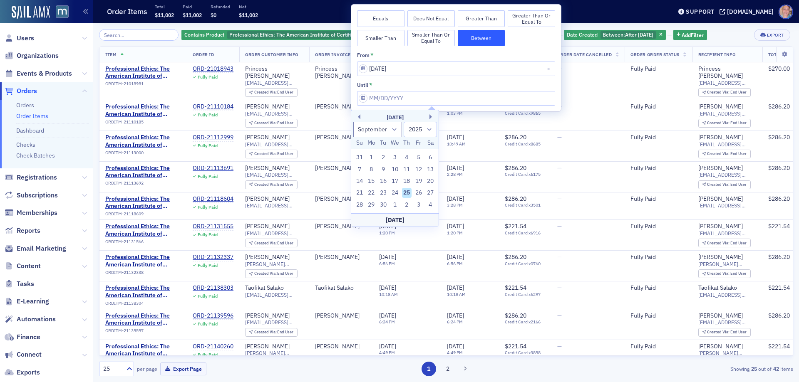
click at [402, 221] on div "Today" at bounding box center [394, 219] width 87 height 13
type input "09/25/2025"
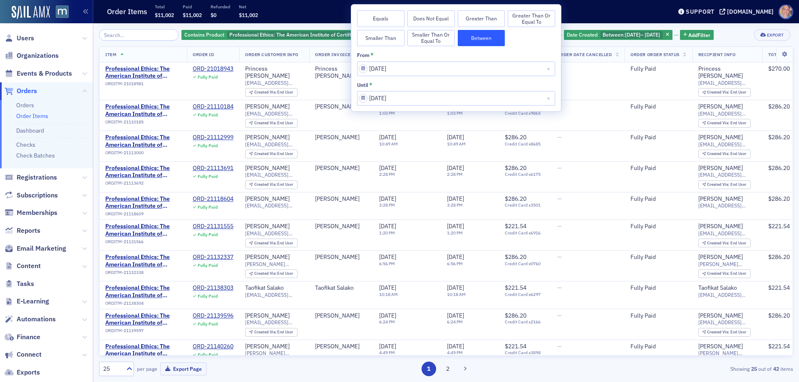
click at [112, 370] on div "25" at bounding box center [112, 369] width 18 height 9
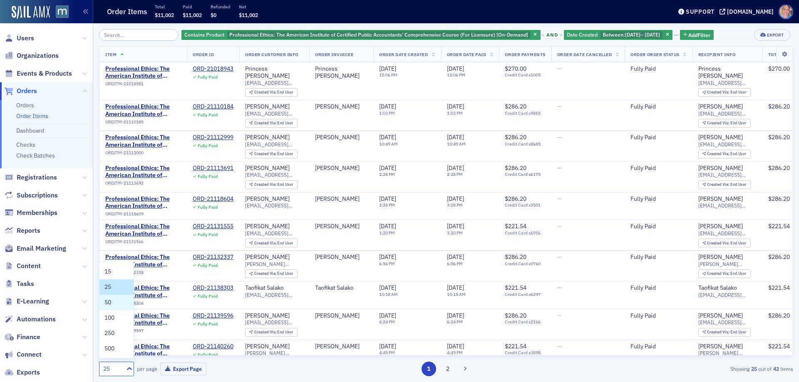
click at [109, 305] on span "50" at bounding box center [107, 302] width 7 height 9
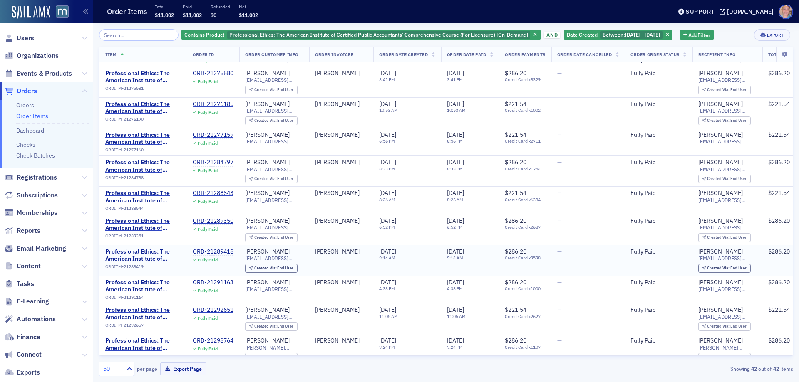
scroll to position [984, 0]
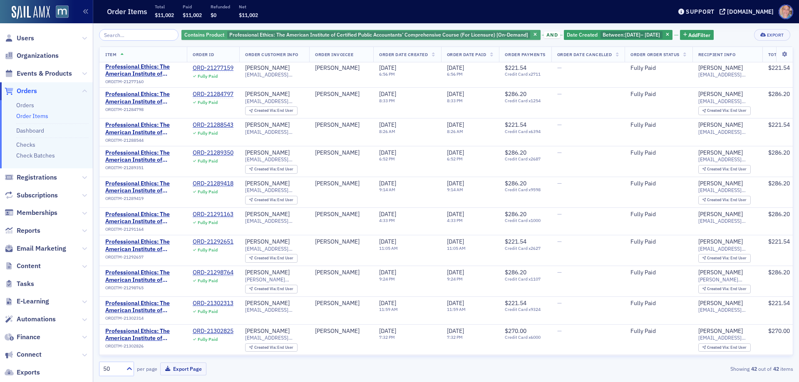
click at [435, 36] on span "Professional Ethics: The American Institute of Certified Public Accountants’ Co…" at bounding box center [378, 34] width 299 height 7
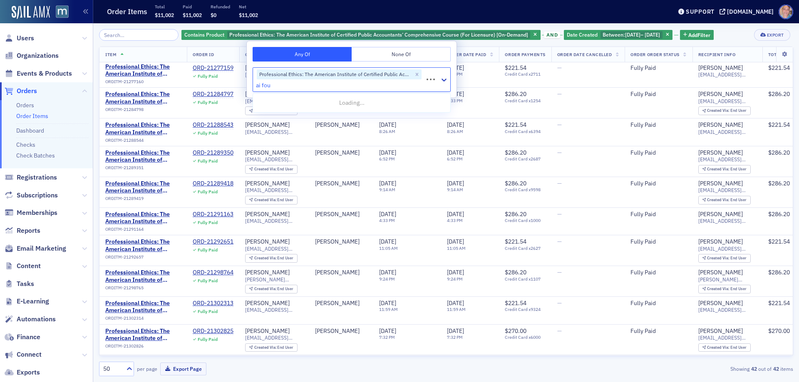
type input "ai foun"
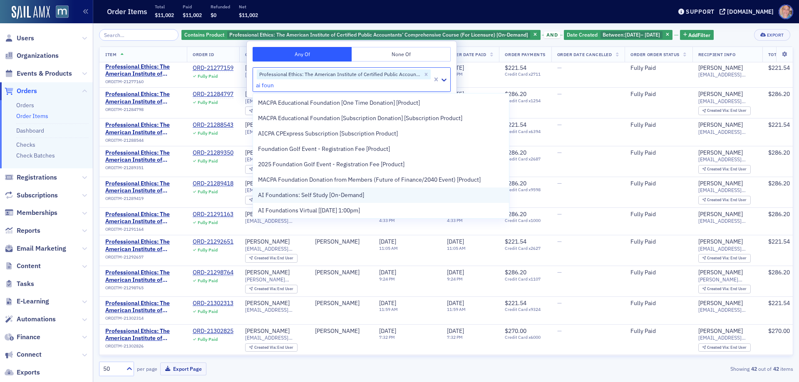
click at [332, 196] on span "AI Foundations: Self Study [On-Demand]" at bounding box center [311, 195] width 106 height 9
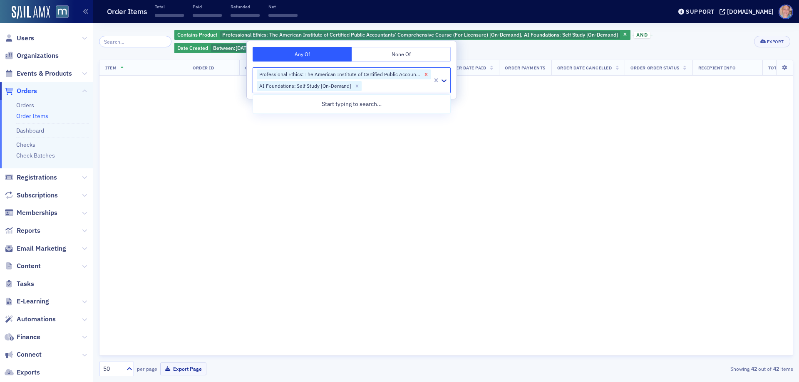
click at [426, 74] on icon "Remove Professional Ethics: The American Institute of Certified Public Accounta…" at bounding box center [426, 74] width 3 height 3
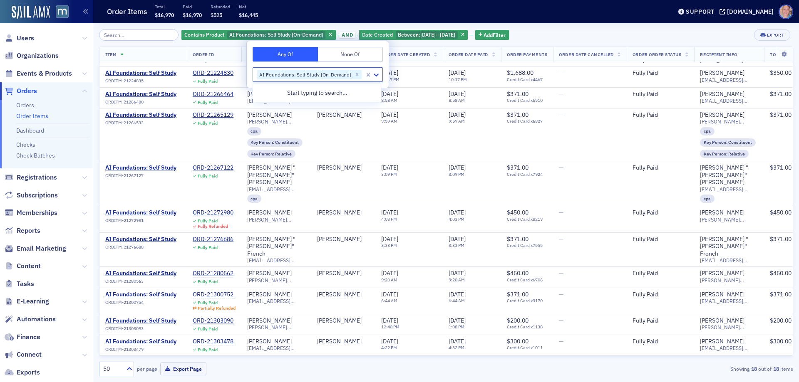
scroll to position [216, 0]
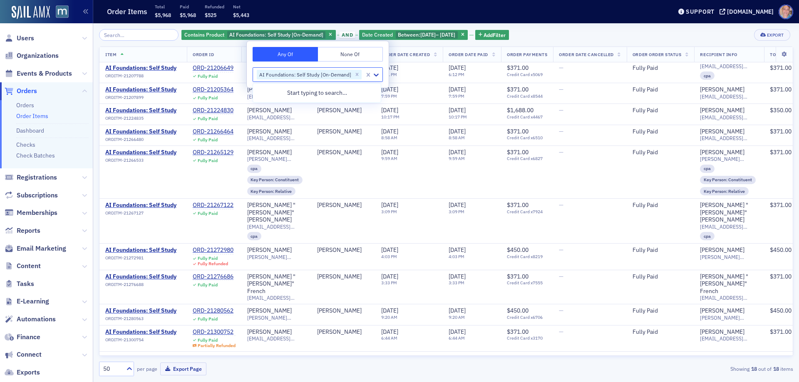
click at [560, 32] on div "Contains Product AI Foundations: Self Study [On-Demand] and Date Created Betwee…" at bounding box center [446, 35] width 694 height 12
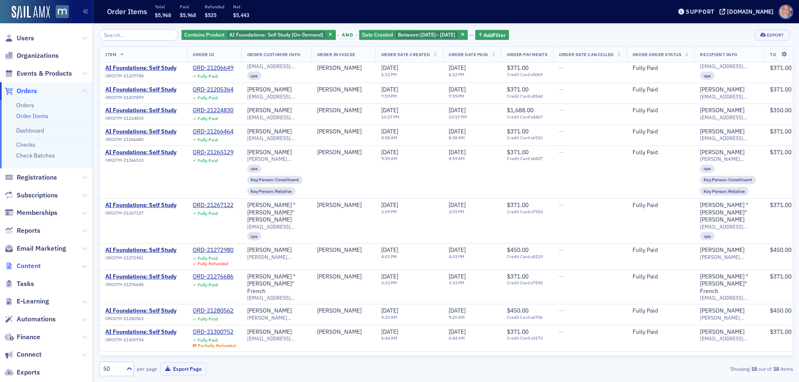
click at [33, 267] on span "Content" at bounding box center [29, 266] width 24 height 9
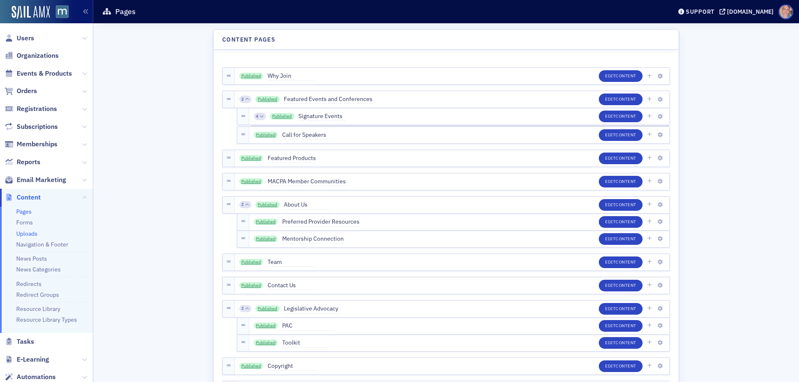
click at [30, 232] on link "Uploads" at bounding box center [26, 233] width 21 height 7
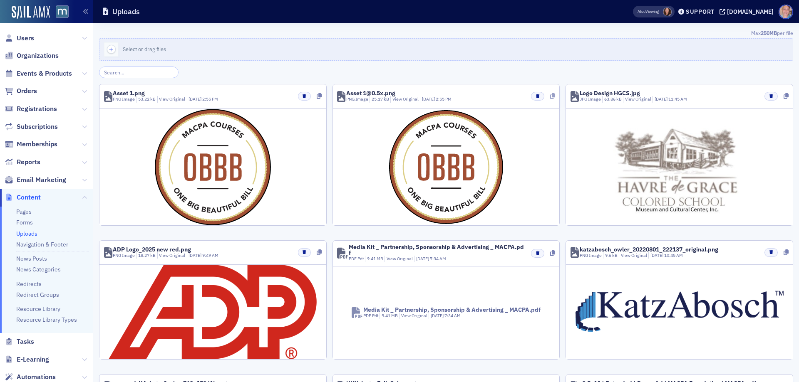
click at [550, 96] on icon at bounding box center [552, 96] width 5 height 6
click at [550, 97] on icon at bounding box center [552, 96] width 5 height 6
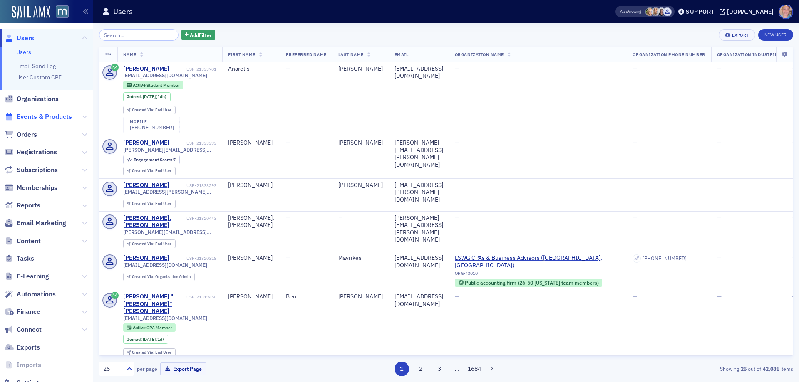
click at [31, 115] on span "Events & Products" at bounding box center [44, 116] width 55 height 9
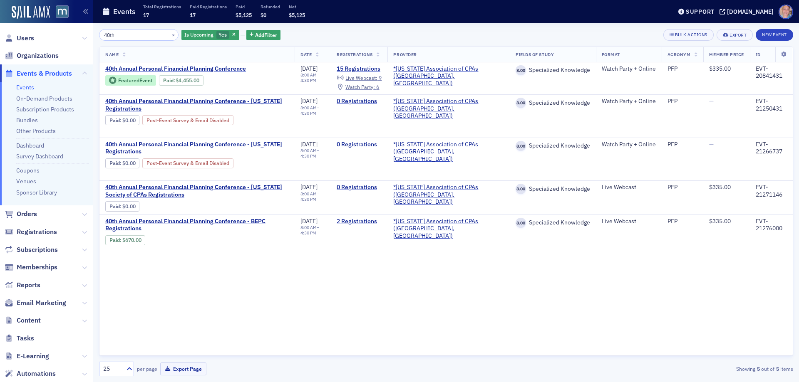
type input "40th"
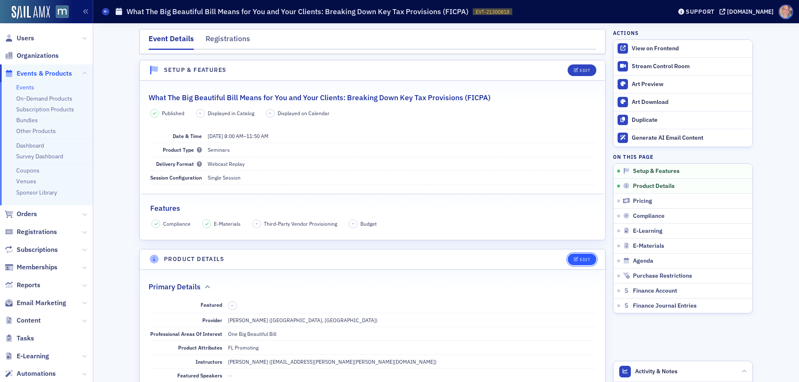
click at [580, 258] on div "Edit" at bounding box center [585, 260] width 10 height 5
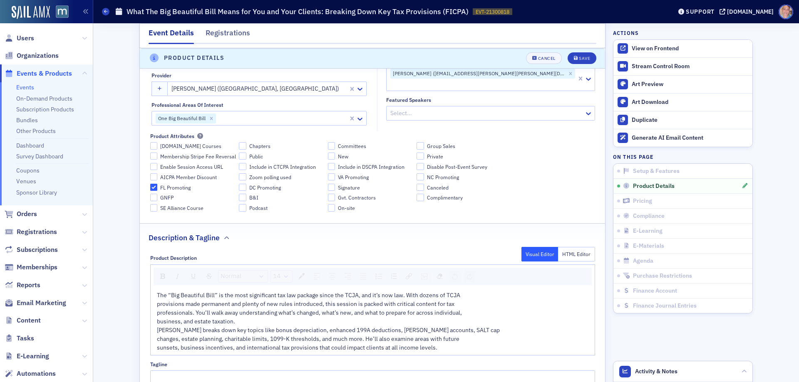
scroll to position [409, 0]
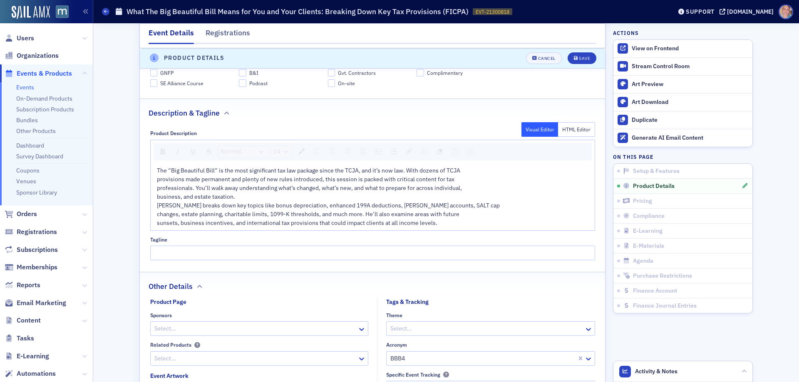
click at [476, 174] on div "The “Big Beautiful Bill” is the most significant tax law package since the TCJA…" at bounding box center [373, 170] width 432 height 9
click at [335, 176] on div "The “Big Beautiful Bill” is the most significant tax law package since the TCJA…" at bounding box center [373, 174] width 432 height 17
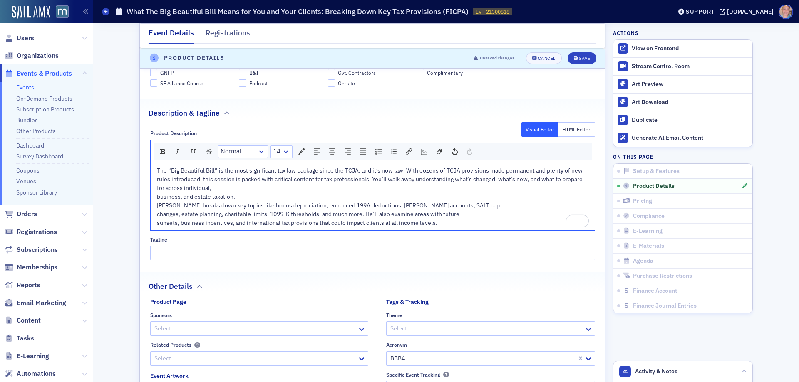
click at [227, 188] on div "The “Big Beautiful Bill” is the most significant tax law package since the TCJA…" at bounding box center [373, 179] width 432 height 26
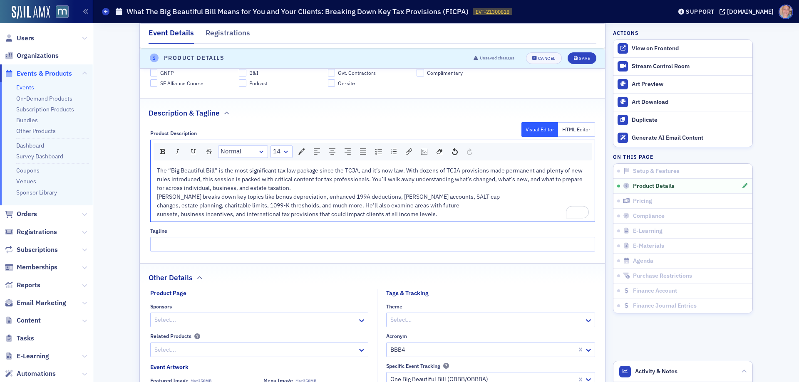
click at [311, 186] on div "The “Big Beautiful Bill” is the most significant tax law package since the TCJA…" at bounding box center [373, 179] width 432 height 26
click at [474, 193] on div "The “Big Beautiful Bill” is the most significant tax law package since the TCJA…" at bounding box center [373, 179] width 432 height 26
click at [471, 201] on div "Art Werner breaks down key topics like bonus depreciation, enhanced 199A deduct…" at bounding box center [373, 197] width 432 height 9
click at [342, 210] on div "Art Werner breaks down key topics like bonus depreciation, enhanced 199A deduct…" at bounding box center [373, 201] width 432 height 17
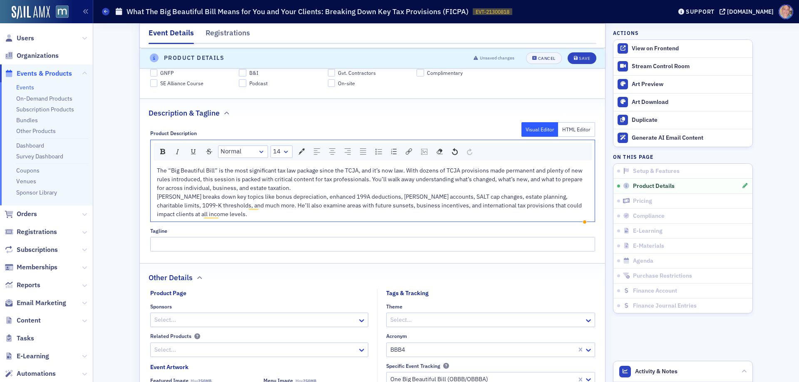
click at [206, 219] on div "Art Werner breaks down key topics like bonus depreciation, enhanced 199A deduct…" at bounding box center [373, 206] width 432 height 26
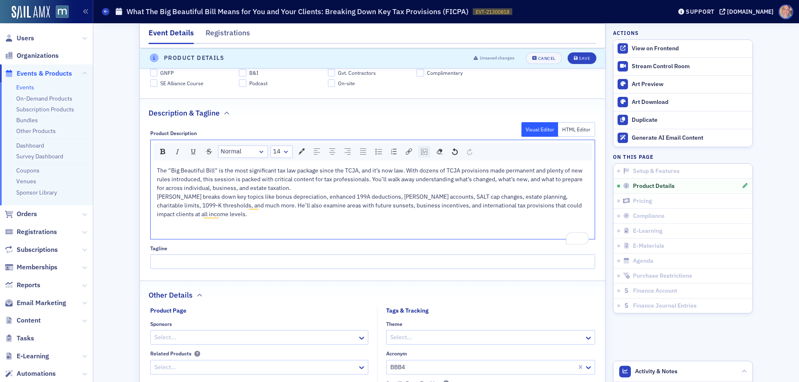
click at [421, 152] on img "rdw-image-control" at bounding box center [424, 152] width 6 height 6
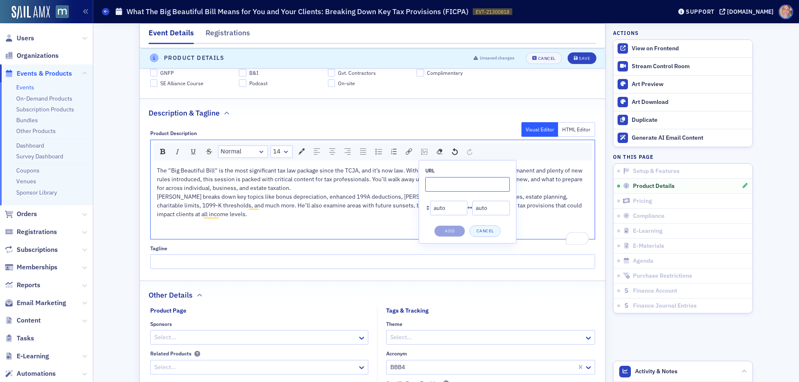
click at [444, 183] on input "rdw-image-control" at bounding box center [467, 184] width 84 height 15
click at [446, 183] on input "rdw-image-control" at bounding box center [467, 184] width 84 height 15
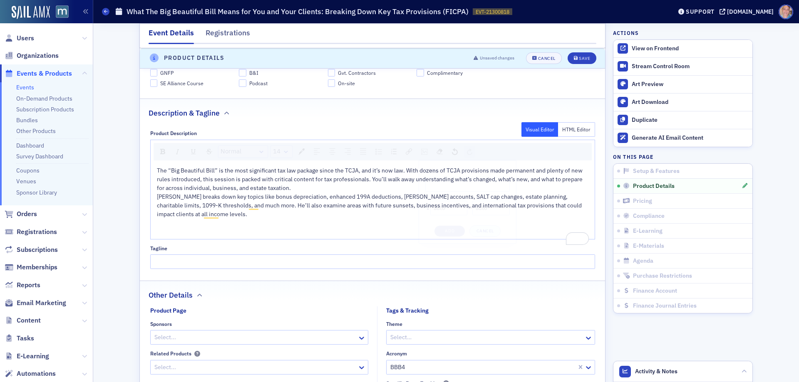
drag, startPoint x: 188, startPoint y: 239, endPoint x: 208, endPoint y: 225, distance: 24.6
click at [188, 236] on div "To enrich screen reader interactions, please activate Accessibility in Grammarl…" at bounding box center [373, 232] width 432 height 9
drag, startPoint x: 423, startPoint y: 151, endPoint x: 395, endPoint y: 168, distance: 32.5
click at [423, 151] on img "rdw-image-control" at bounding box center [424, 152] width 6 height 6
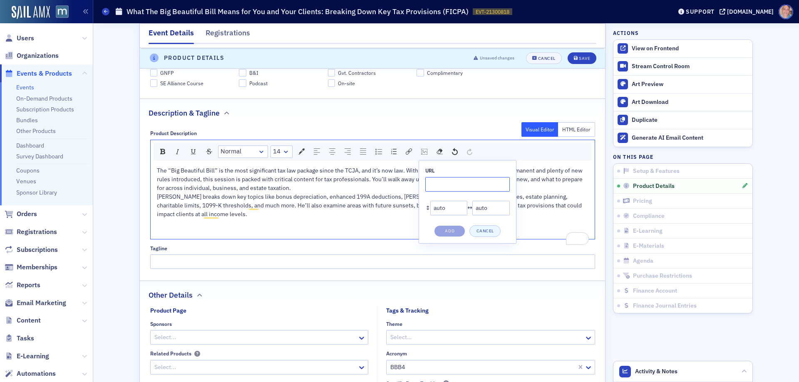
click at [441, 188] on input "rdw-image-control" at bounding box center [467, 184] width 84 height 15
paste input "https://cdn.sailamx.com/3/cms_uploads/2c63a8378d636d7be76bc31c824cdc11/conversi…"
type input "https://cdn.sailamx.com/3/cms_uploads/2c63a8378d636d7be76bc31c824cdc11/conversi…"
click at [449, 228] on button "Add" at bounding box center [449, 232] width 31 height 12
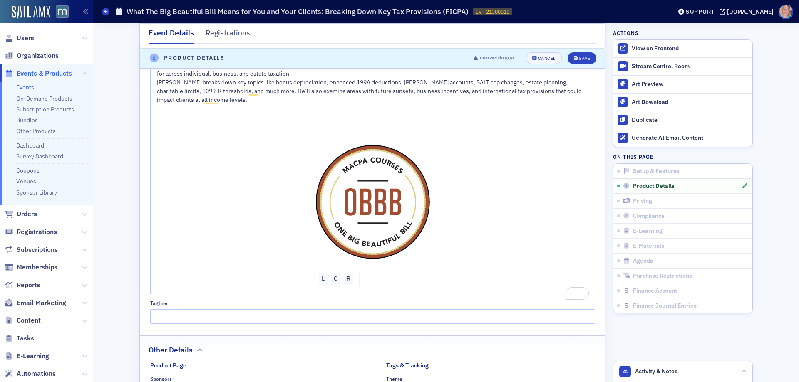
scroll to position [534, 0]
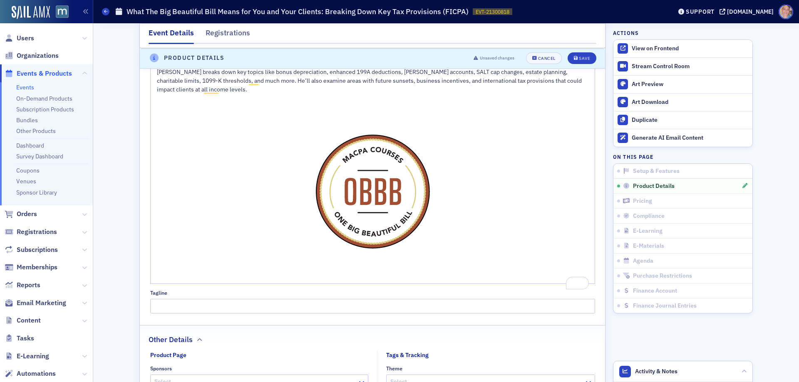
drag, startPoint x: 572, startPoint y: 60, endPoint x: 566, endPoint y: 57, distance: 6.5
click at [572, 60] on div "The “Big Beautiful Bill” is the most significant tax law package since the TCJA…" at bounding box center [373, 55] width 432 height 26
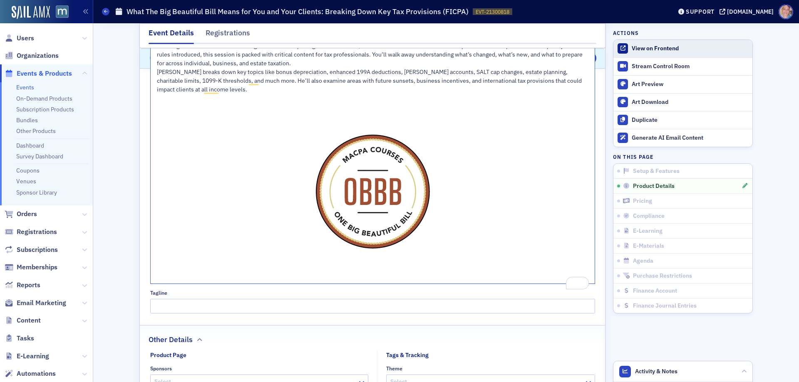
click at [659, 49] on div "View on Frontend" at bounding box center [690, 48] width 117 height 7
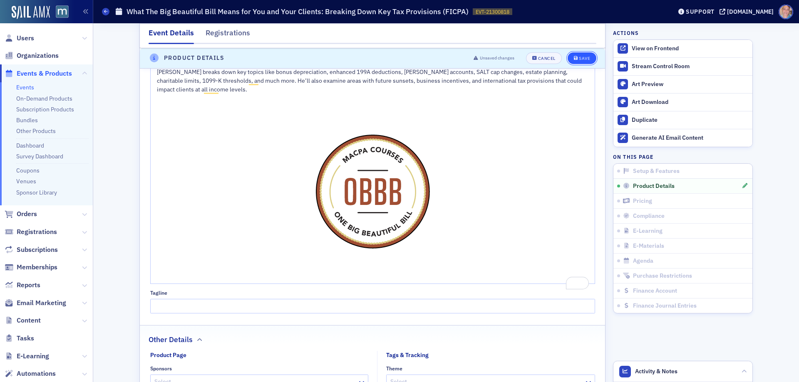
click at [584, 55] on button "Save" at bounding box center [582, 58] width 29 height 12
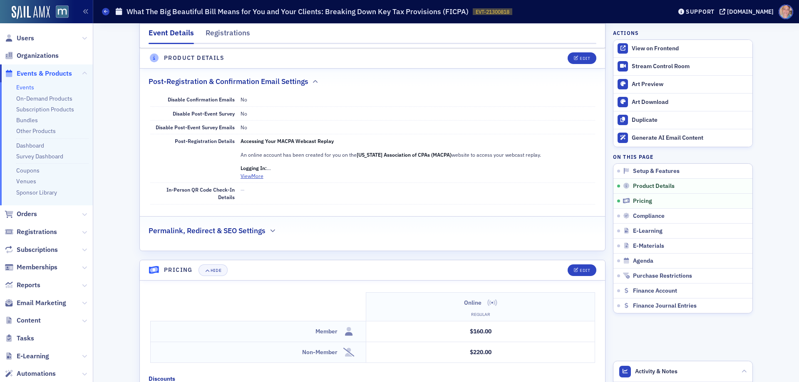
scroll to position [201, 0]
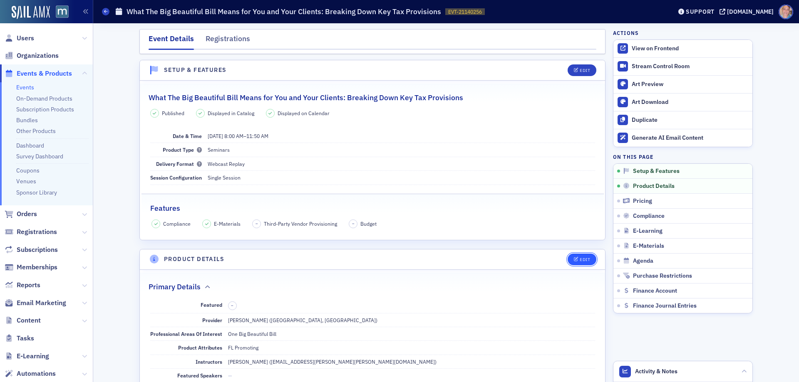
click at [582, 258] on div "Edit" at bounding box center [585, 260] width 10 height 5
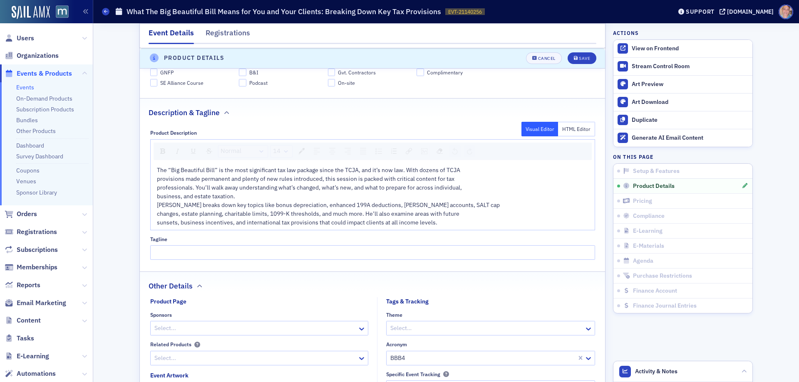
scroll to position [409, 0]
click at [471, 166] on div "The “Big Beautiful Bill” is the most significant tax law package since the TCJA…" at bounding box center [373, 170] width 432 height 9
click at [340, 178] on div "The “Big Beautiful Bill” is the most significant tax law package since the TCJA…" at bounding box center [373, 174] width 432 height 17
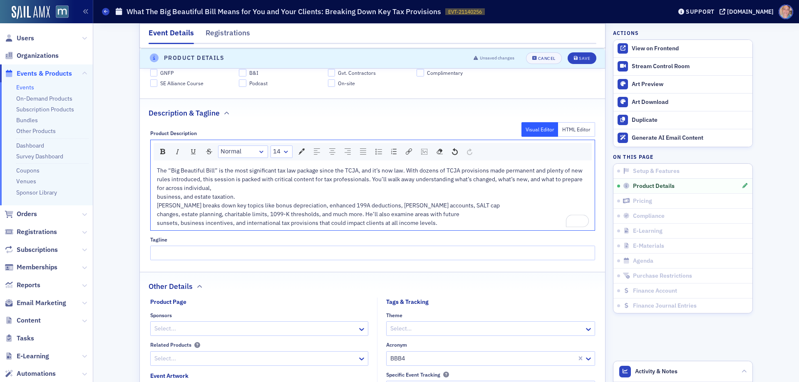
click at [286, 186] on div "The “Big Beautiful Bill” is the most significant tax law package since the TCJA…" at bounding box center [373, 179] width 432 height 26
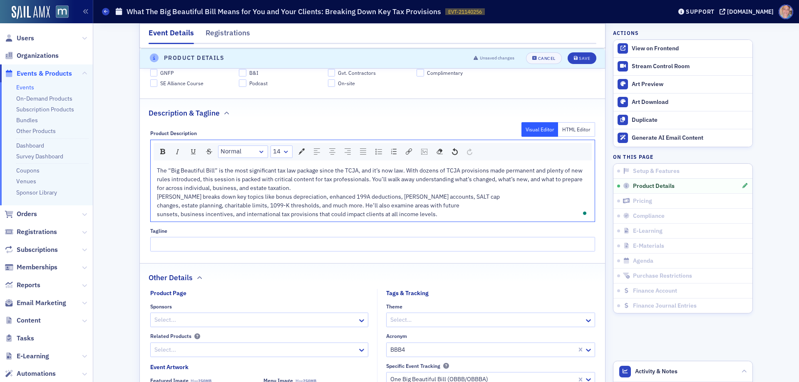
click at [300, 188] on div "The “Big Beautiful Bill” is the most significant tax law package since the TCJA…" at bounding box center [373, 179] width 432 height 26
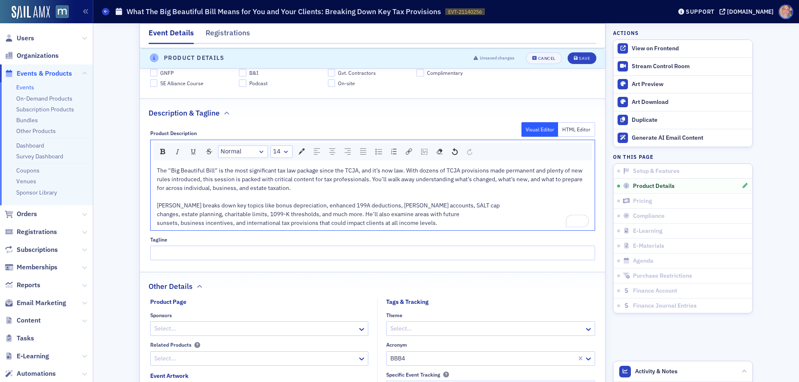
click at [477, 207] on div "Art Werner breaks down key topics like bonus depreciation, enhanced 199A deduct…" at bounding box center [373, 205] width 432 height 9
click at [369, 210] on div "Art Werner breaks down key topics like bonus depreciation, enhanced 199A deduct…" at bounding box center [373, 209] width 432 height 17
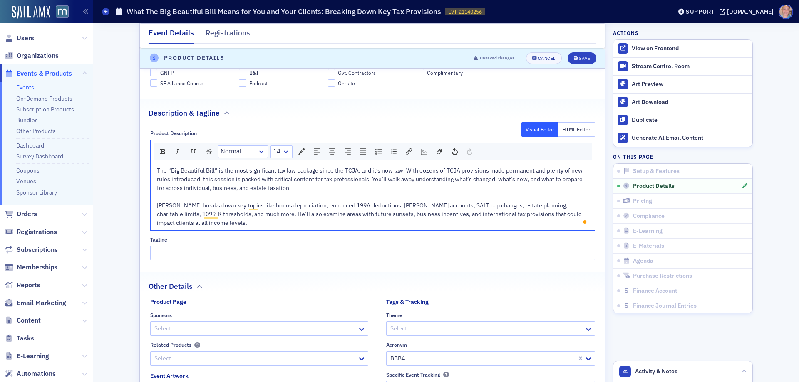
click at [198, 223] on div "Art Werner breaks down key topics like bonus depreciation, enhanced 199A deduct…" at bounding box center [373, 214] width 432 height 26
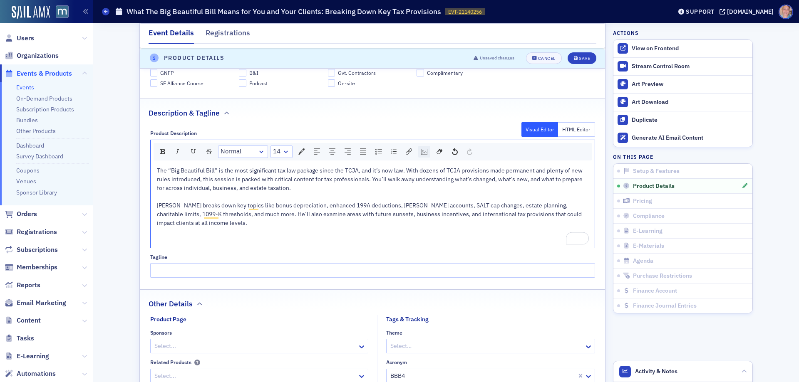
click at [423, 150] on img "rdw-image-control" at bounding box center [424, 152] width 6 height 6
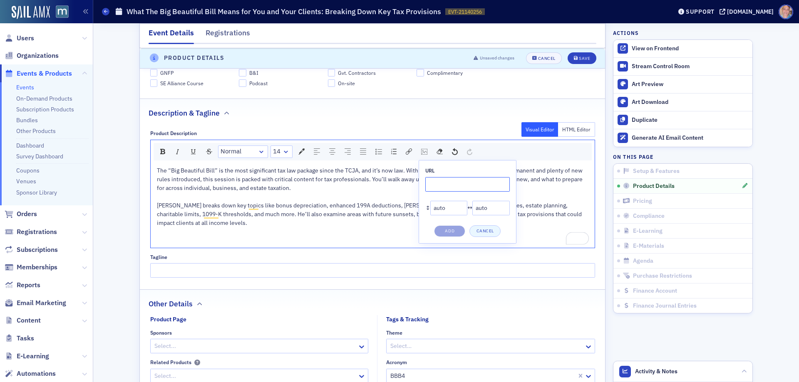
click at [438, 181] on input "rdw-image-control" at bounding box center [467, 184] width 84 height 15
paste input "https://cdn.sailamx.com/3/cms_uploads/2c63a8378d636d7be76bc31c824cdc11/conversi…"
type input "https://cdn.sailamx.com/3/cms_uploads/2c63a8378d636d7be76bc31c824cdc11/conversi…"
click at [454, 232] on button "Add" at bounding box center [449, 232] width 31 height 12
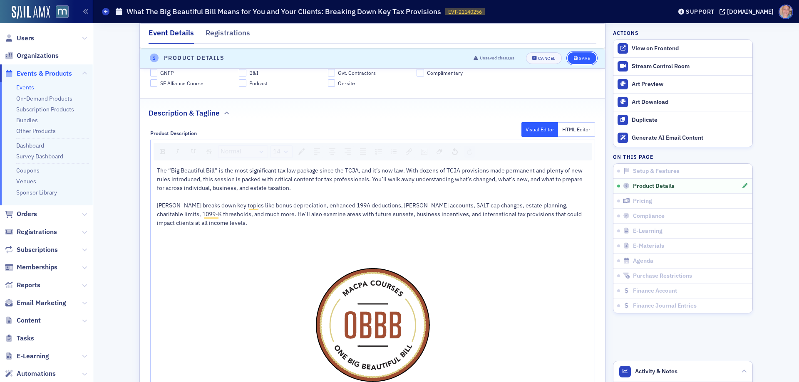
click at [579, 58] on div "Save" at bounding box center [584, 58] width 11 height 5
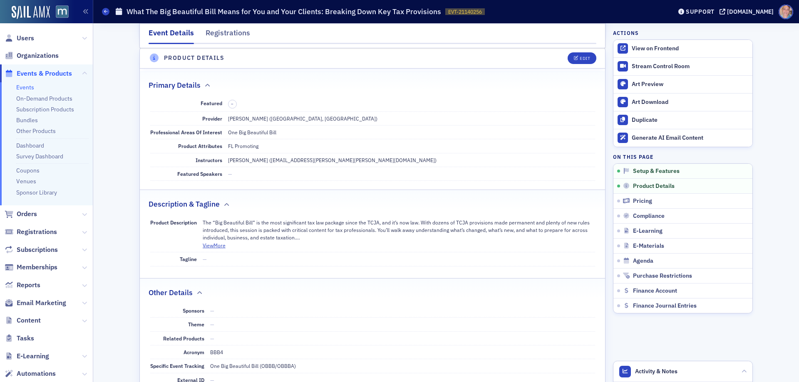
scroll to position [201, 0]
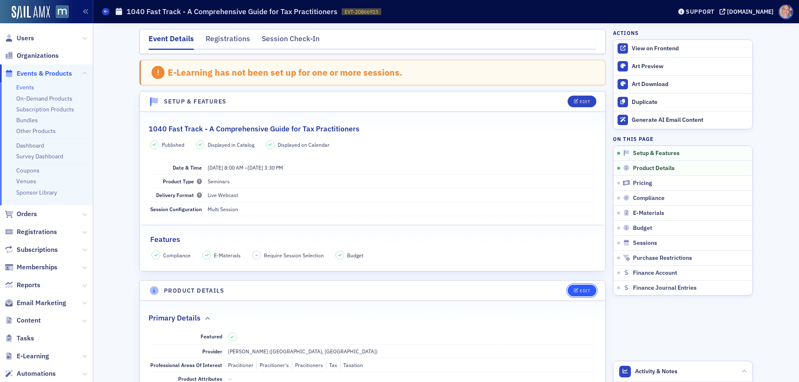
click at [574, 293] on icon "button" at bounding box center [576, 291] width 5 height 5
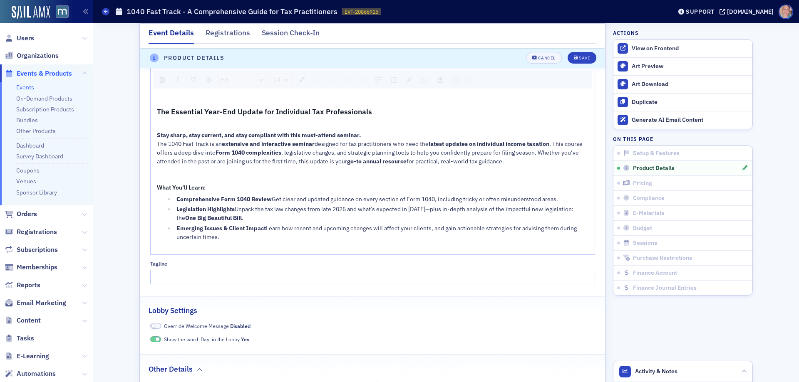
scroll to position [565, 0]
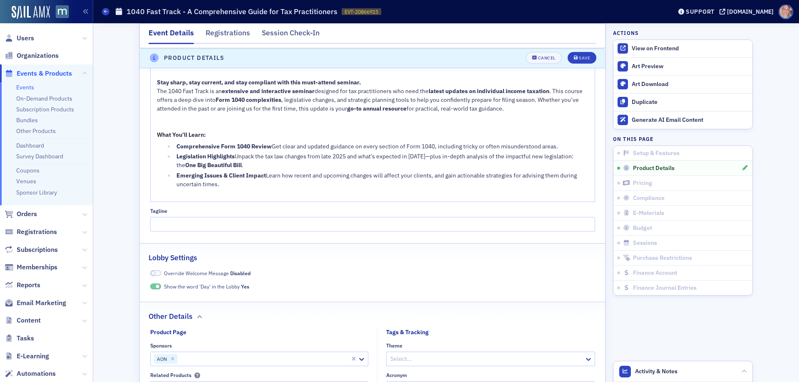
click at [546, 198] on div "The Essential Year-End Update for Individual Tax Professionals Stay sharp, stay…" at bounding box center [373, 126] width 432 height 146
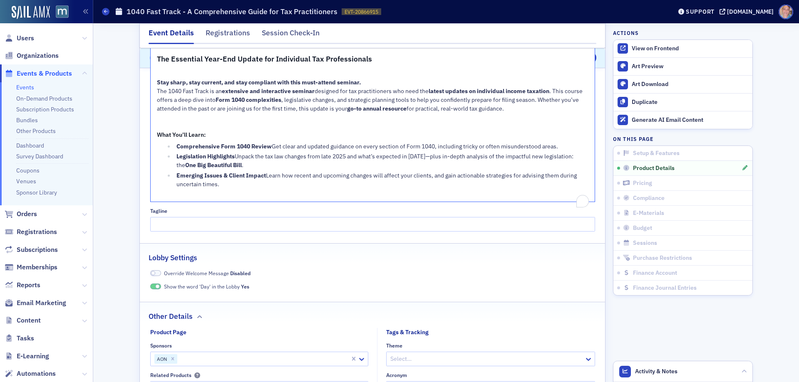
click at [543, 189] on div "Emerging Issues & Client Impact Learn how recent and upcoming changes will affe…" at bounding box center [382, 179] width 412 height 17
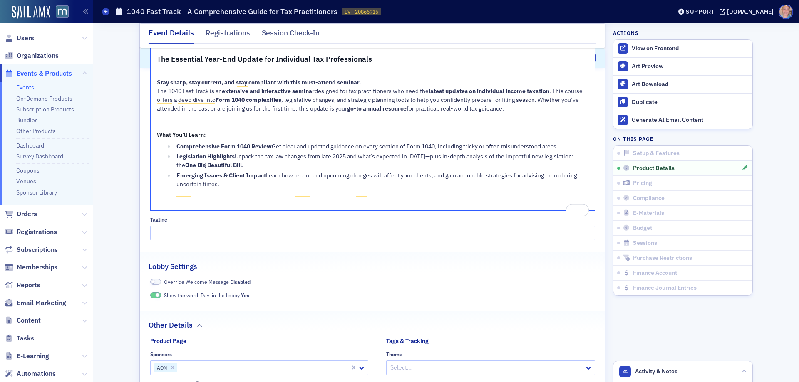
scroll to position [482, 0]
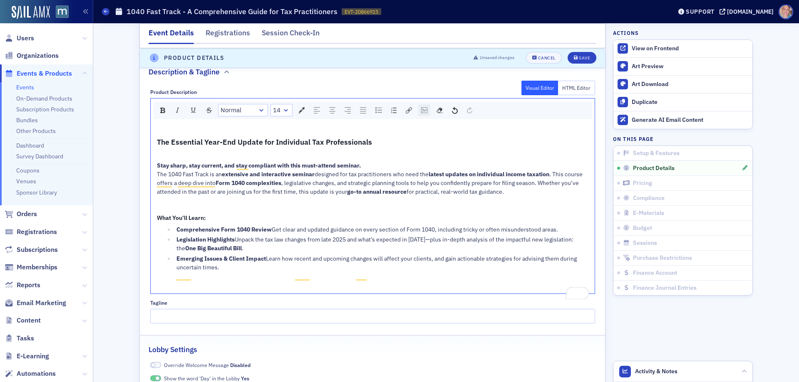
click at [423, 112] on img "rdw-image-control" at bounding box center [424, 110] width 6 height 6
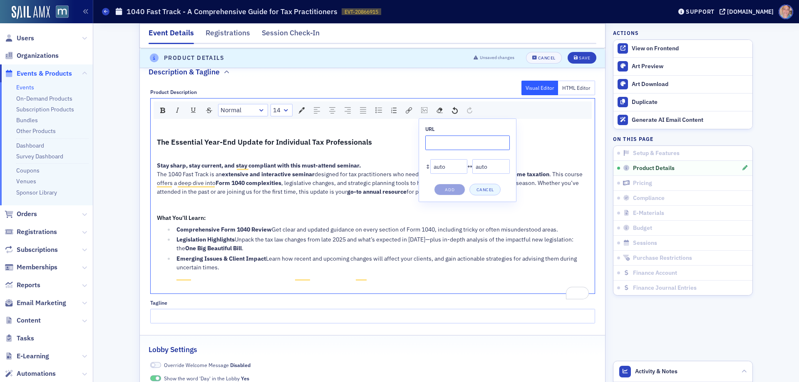
click at [434, 147] on input "rdw-image-control" at bounding box center [467, 143] width 84 height 15
paste input "[URL][DOMAIN_NAME]"
type input "[URL][DOMAIN_NAME]"
click at [452, 191] on button "Add" at bounding box center [449, 190] width 31 height 12
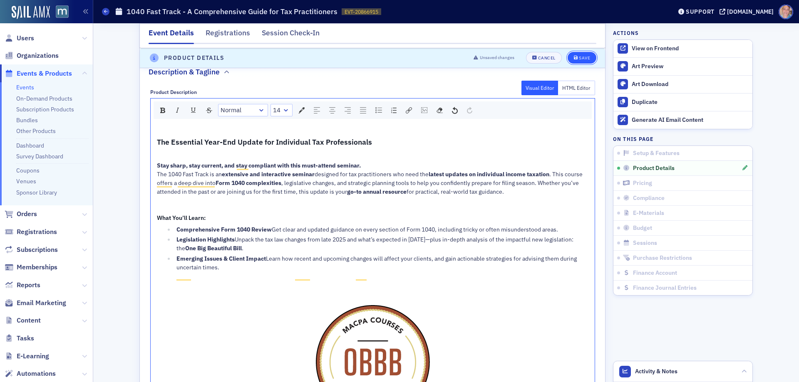
click at [579, 59] on div "Save" at bounding box center [584, 58] width 11 height 5
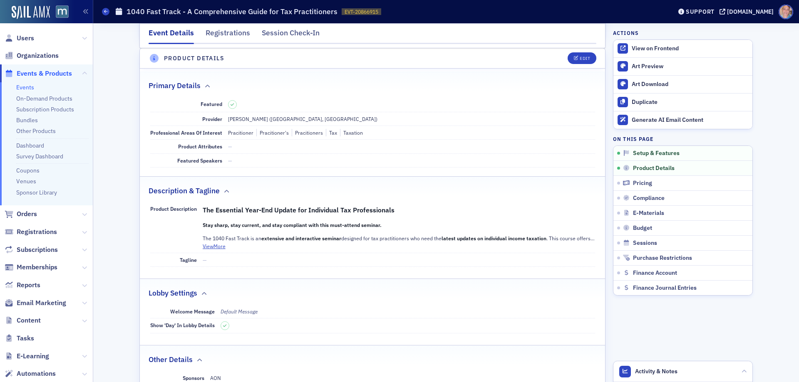
scroll to position [232, 0]
click at [581, 58] on div "Edit" at bounding box center [585, 59] width 10 height 5
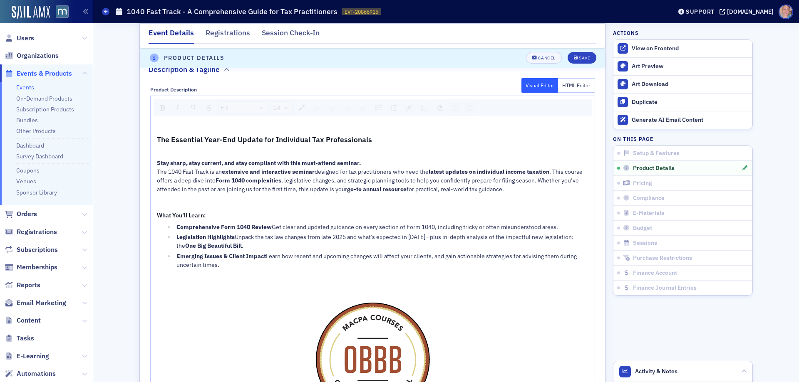
scroll to position [523, 0]
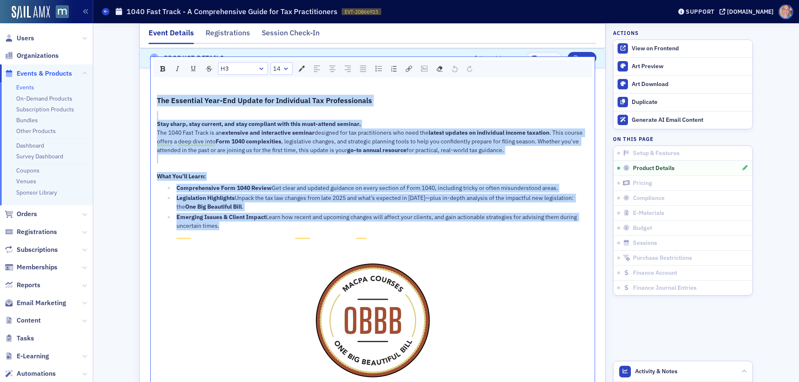
drag, startPoint x: 154, startPoint y: 98, endPoint x: 564, endPoint y: 240, distance: 434.1
click at [564, 240] on div "The Essential Year-End Update for Individual Tax Professionals Stay sharp, stay…" at bounding box center [373, 257] width 432 height 324
click at [332, 175] on div "What You’ll Learn:" at bounding box center [373, 176] width 432 height 9
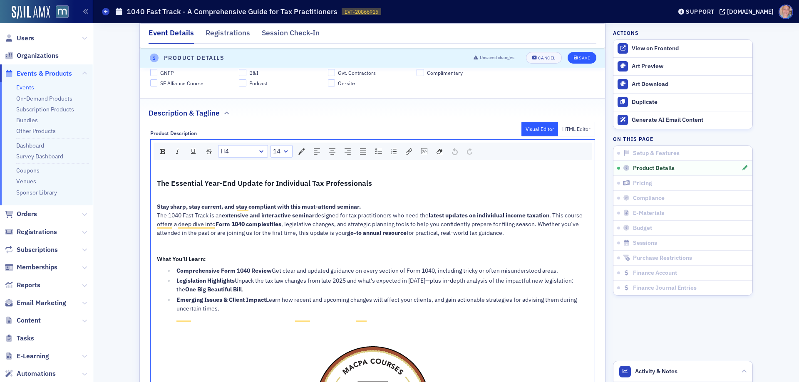
scroll to position [440, 0]
click at [582, 57] on div "Save" at bounding box center [584, 58] width 11 height 5
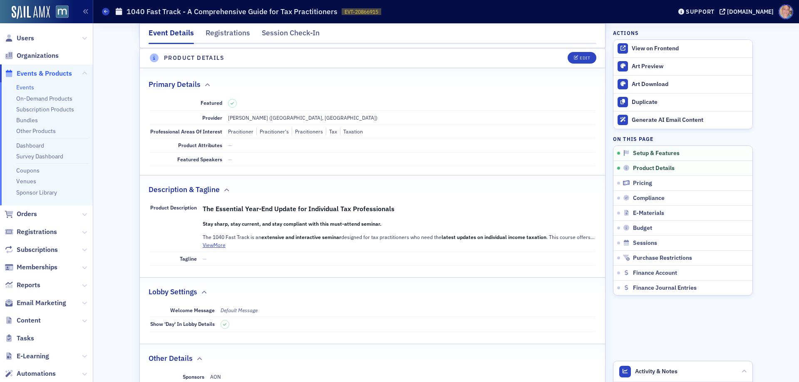
scroll to position [232, 0]
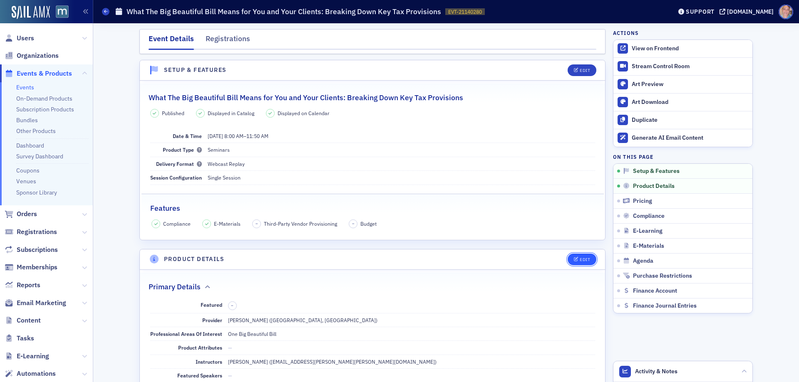
click at [581, 258] on div "Edit" at bounding box center [585, 260] width 10 height 5
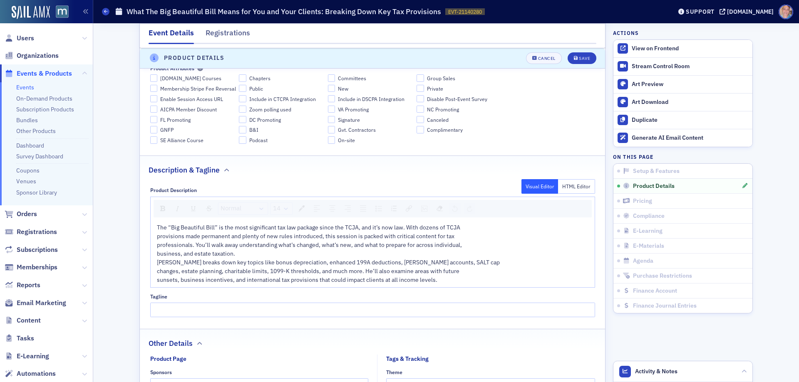
scroll to position [409, 0]
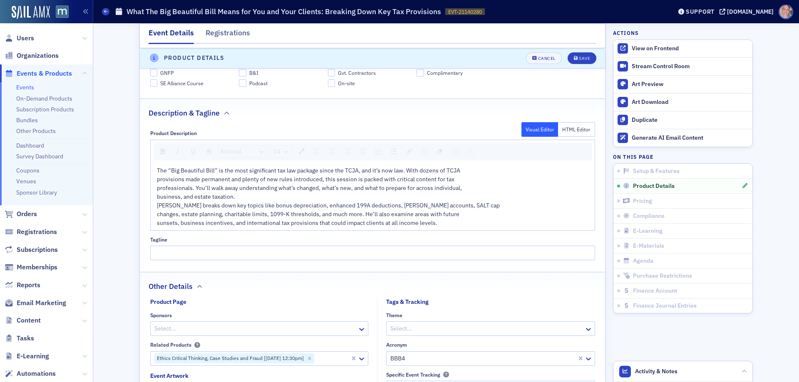
click at [480, 169] on div "The “Big Beautiful Bill” is the most significant tax law package since the TCJA…" at bounding box center [373, 170] width 432 height 9
click at [345, 182] on div "The “Big Beautiful Bill” is the most significant tax law package since the TCJA…" at bounding box center [373, 174] width 432 height 17
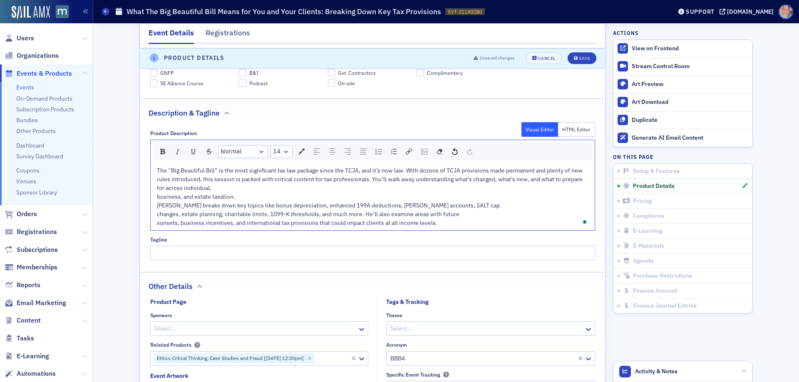
click at [249, 186] on div "The “Big Beautiful Bill” is the most significant tax law package since the TCJA…" at bounding box center [373, 179] width 432 height 26
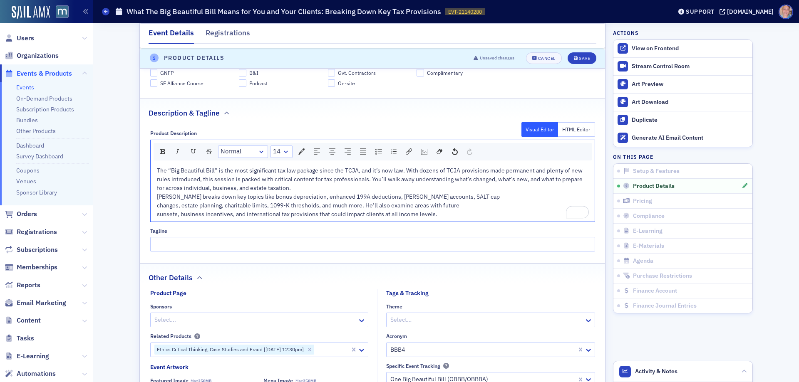
click at [305, 187] on div "The “Big Beautiful Bill” is the most significant tax law package since the TCJA…" at bounding box center [373, 179] width 432 height 26
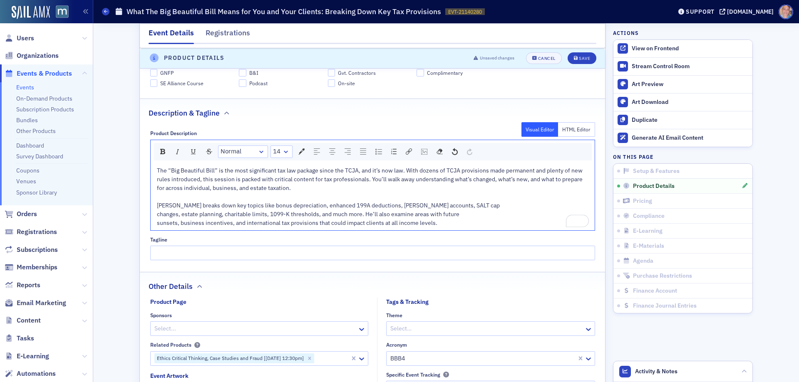
click at [489, 202] on div "[PERSON_NAME] breaks down key topics like bonus depreciation, enhanced 199A ded…" at bounding box center [373, 205] width 432 height 9
click at [381, 211] on div "[PERSON_NAME] breaks down key topics like bonus depreciation, enhanced 199A ded…" at bounding box center [373, 209] width 432 height 17
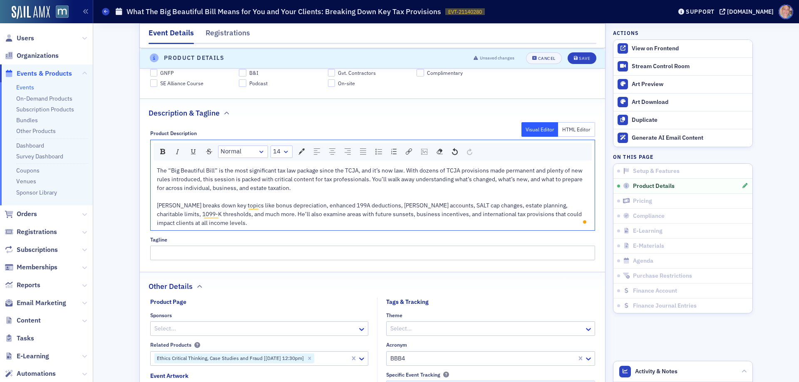
click at [220, 222] on div "[PERSON_NAME] breaks down key topics like bonus depreciation, enhanced 199A ded…" at bounding box center [373, 214] width 432 height 26
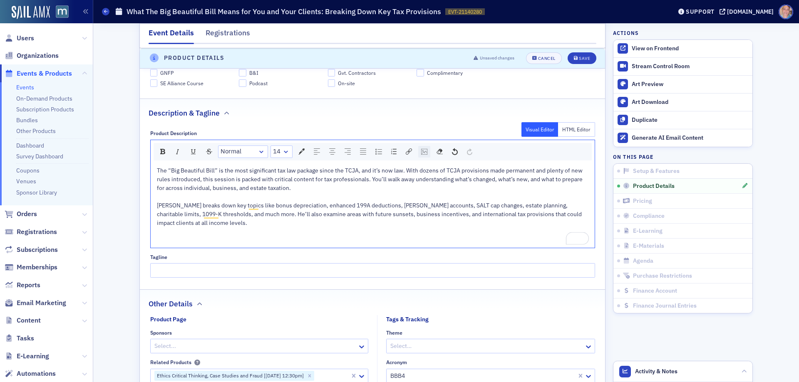
click at [418, 153] on div "rdw-image-control" at bounding box center [424, 152] width 12 height 12
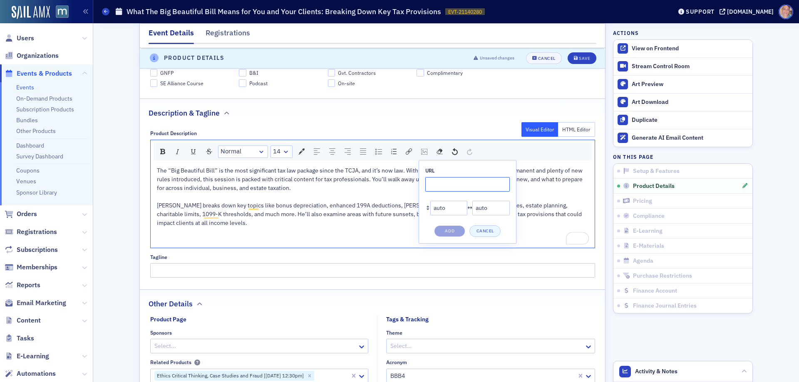
click at [436, 183] on input "rdw-image-control" at bounding box center [467, 184] width 84 height 15
paste input "[URL][DOMAIN_NAME]"
type input "[URL][DOMAIN_NAME]"
click at [451, 231] on button "Add" at bounding box center [449, 232] width 31 height 12
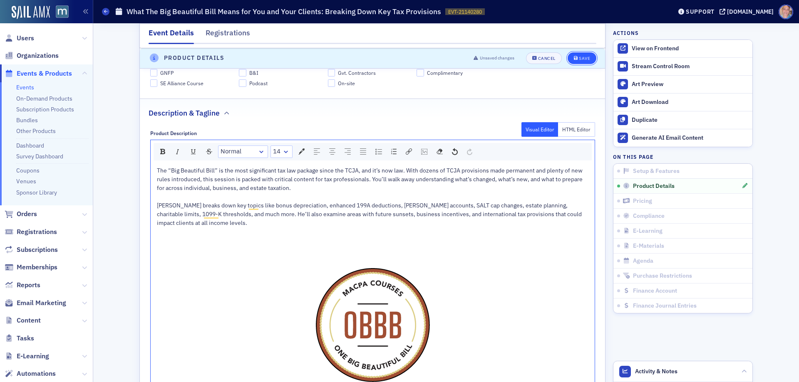
click at [582, 54] on button "Save" at bounding box center [582, 58] width 29 height 12
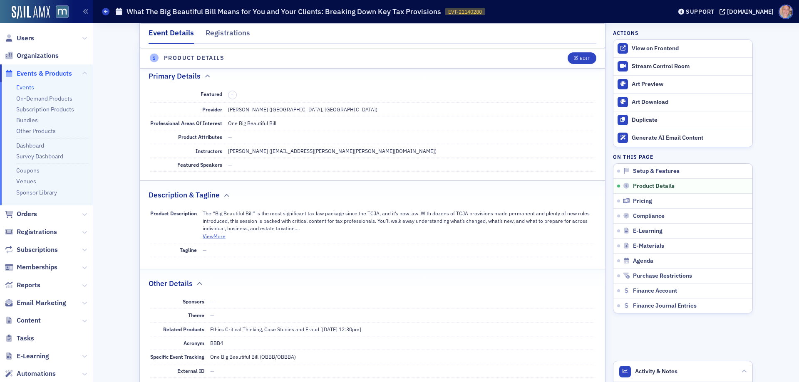
scroll to position [201, 0]
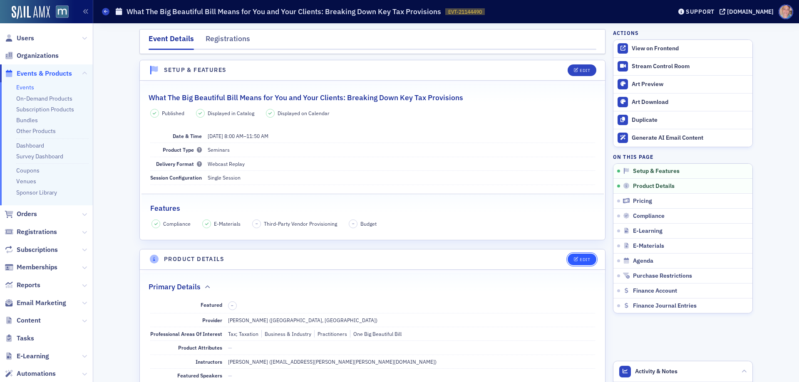
click at [586, 262] on div "Edit" at bounding box center [585, 260] width 10 height 5
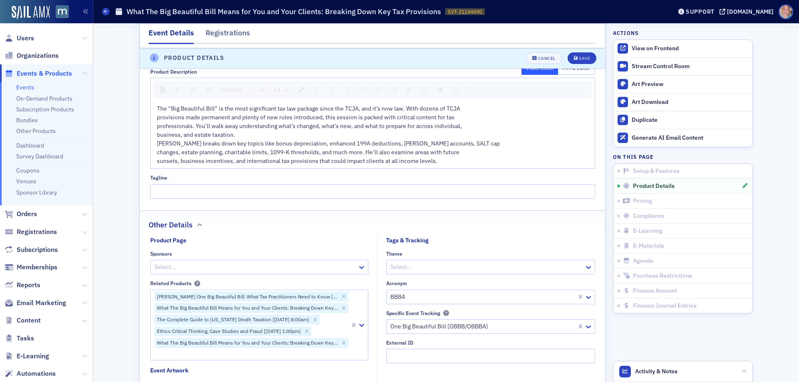
scroll to position [409, 0]
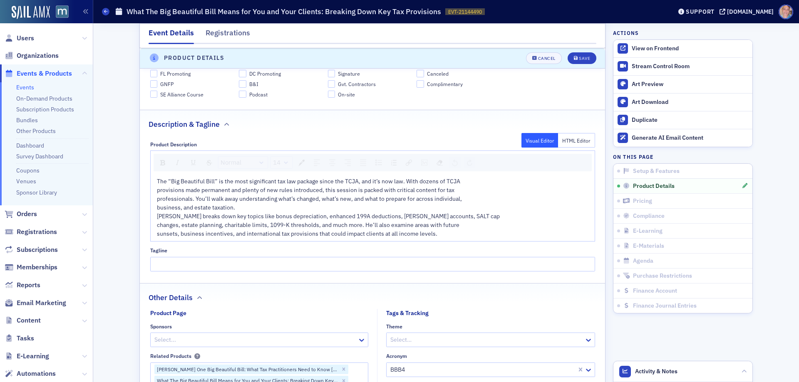
click at [478, 185] on div "The “Big Beautiful Bill” is the most significant tax law package since the TCJA…" at bounding box center [373, 181] width 432 height 9
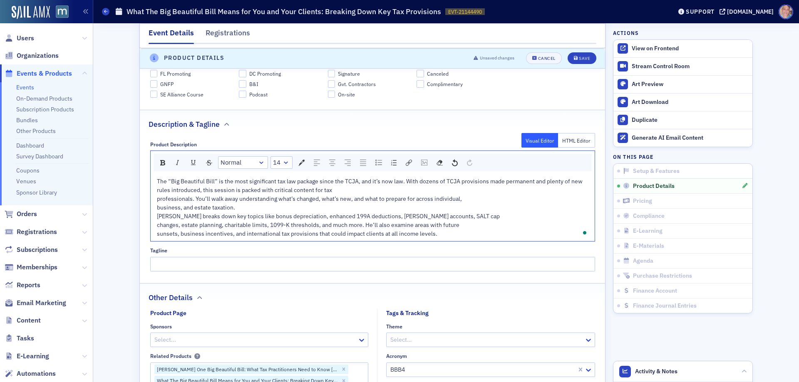
click at [347, 191] on div "The “Big Beautiful Bill” is the most significant tax law package since the TCJA…" at bounding box center [373, 185] width 432 height 17
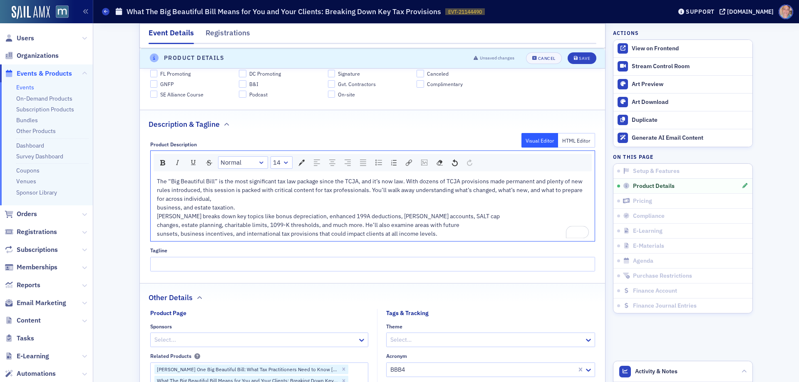
click at [303, 196] on div "The “Big Beautiful Bill” is the most significant tax law package since the TCJA…" at bounding box center [373, 190] width 432 height 26
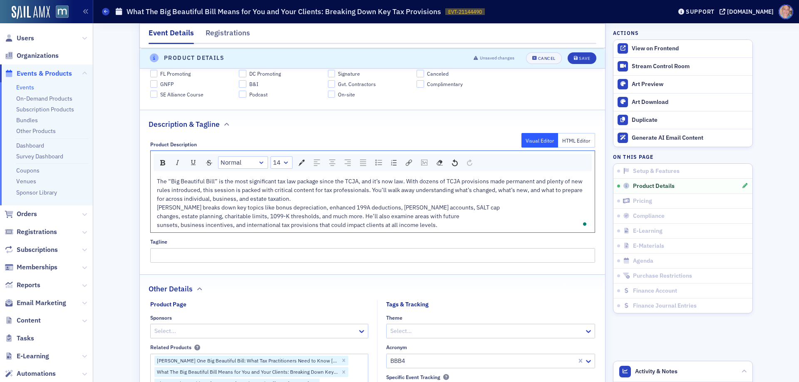
click at [303, 196] on div "The “Big Beautiful Bill” is the most significant tax law package since the TCJA…" at bounding box center [373, 190] width 432 height 26
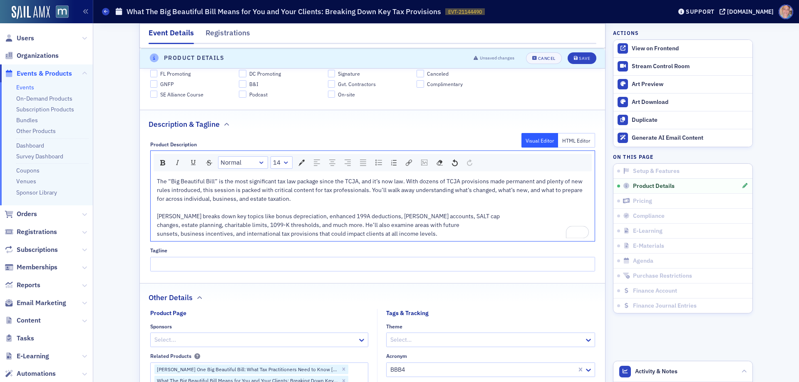
click at [482, 217] on div "Art Werner breaks down key topics like bonus depreciation, enhanced 199A deduct…" at bounding box center [373, 216] width 432 height 9
click at [406, 222] on div "Art Werner breaks down key topics like bonus depreciation, enhanced 199A deduct…" at bounding box center [373, 220] width 432 height 17
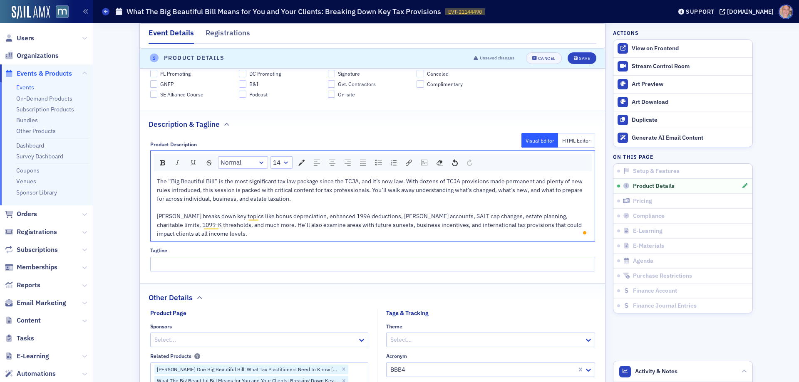
click at [301, 237] on div "Art Werner breaks down key topics like bonus depreciation, enhanced 199A deduct…" at bounding box center [373, 225] width 432 height 26
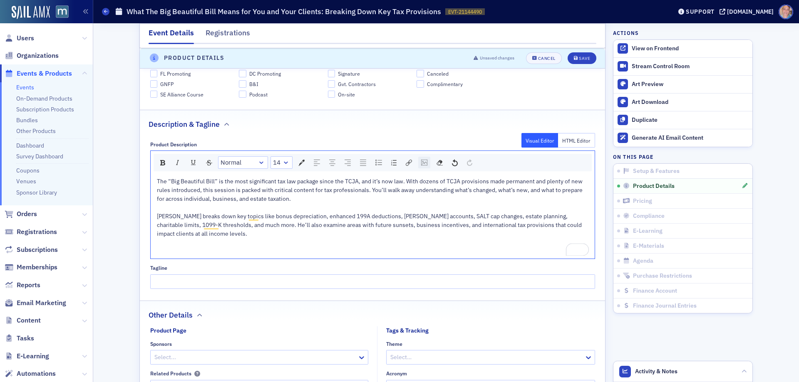
click at [423, 161] on img "rdw-image-control" at bounding box center [424, 163] width 6 height 6
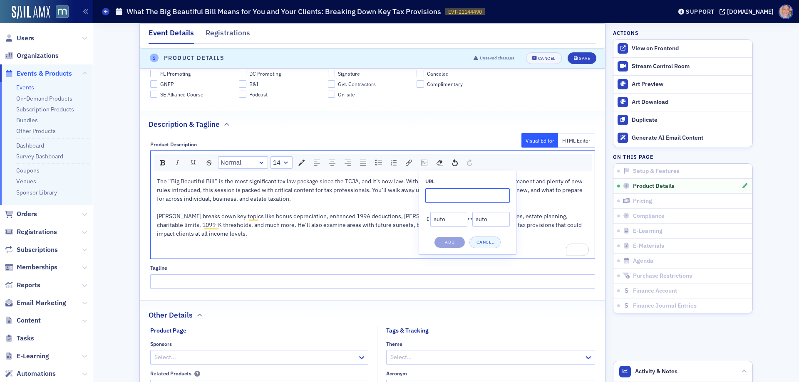
click at [435, 195] on input "rdw-image-control" at bounding box center [467, 195] width 84 height 15
paste input "[URL][DOMAIN_NAME]"
type input "[URL][DOMAIN_NAME]"
click at [448, 240] on button "Add" at bounding box center [449, 243] width 31 height 12
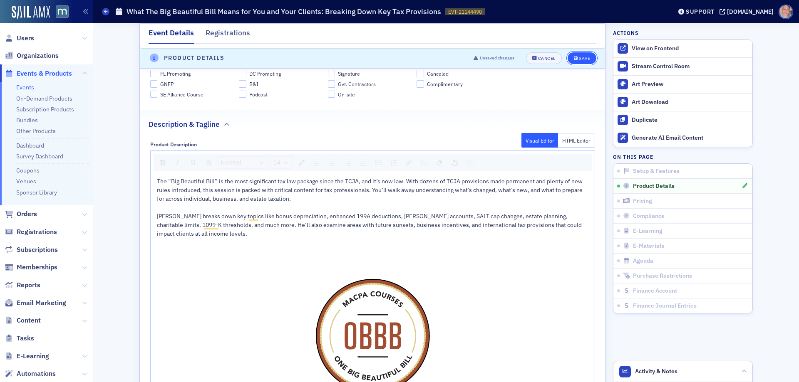
click at [580, 59] on div "Save" at bounding box center [584, 58] width 11 height 5
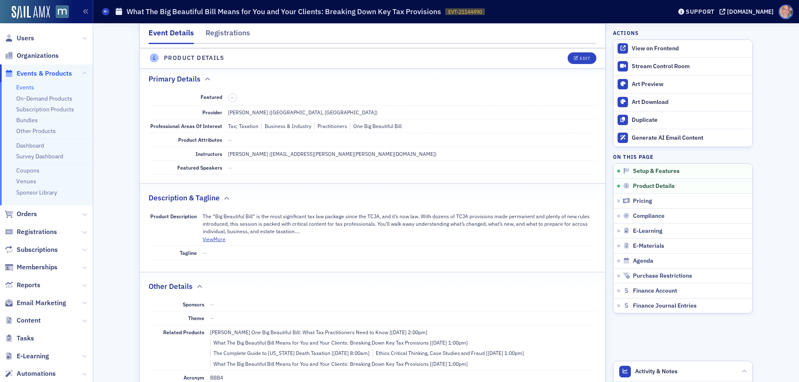
scroll to position [201, 0]
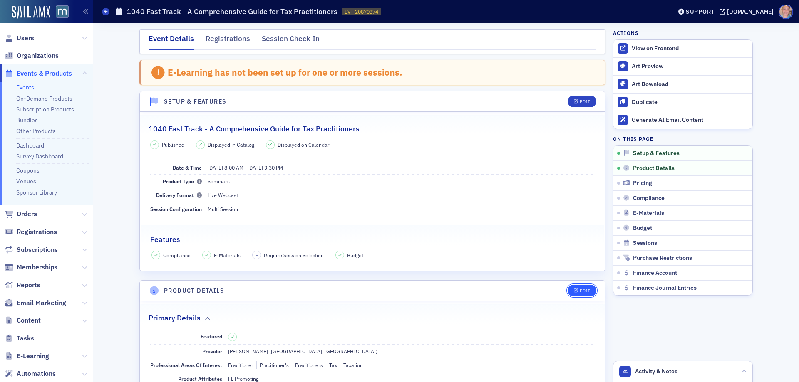
click at [580, 293] on div "Edit" at bounding box center [585, 291] width 10 height 5
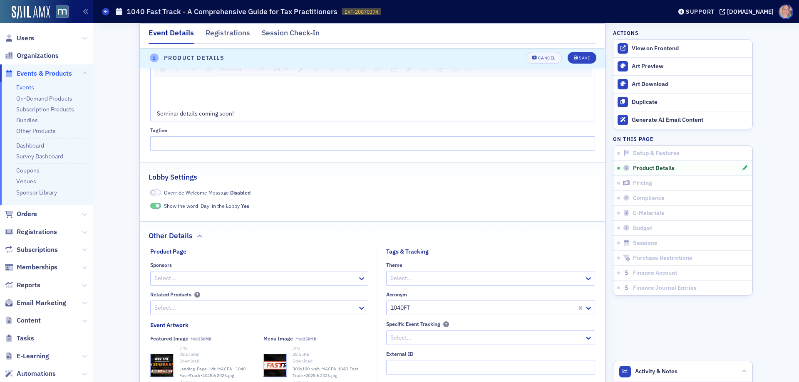
scroll to position [357, 0]
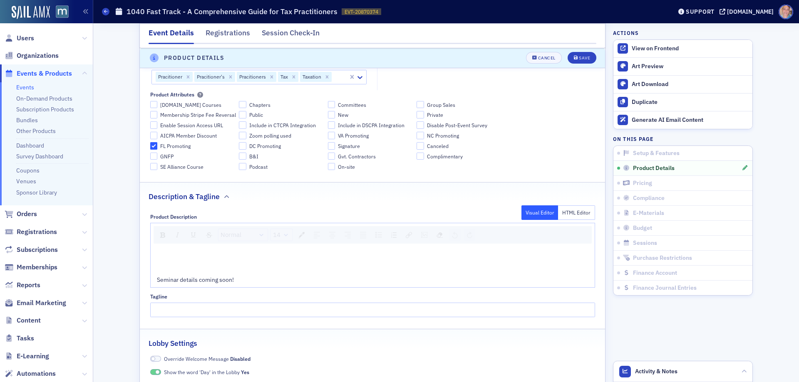
click at [186, 281] on span "Seminar details coming soon!" at bounding box center [195, 279] width 77 height 7
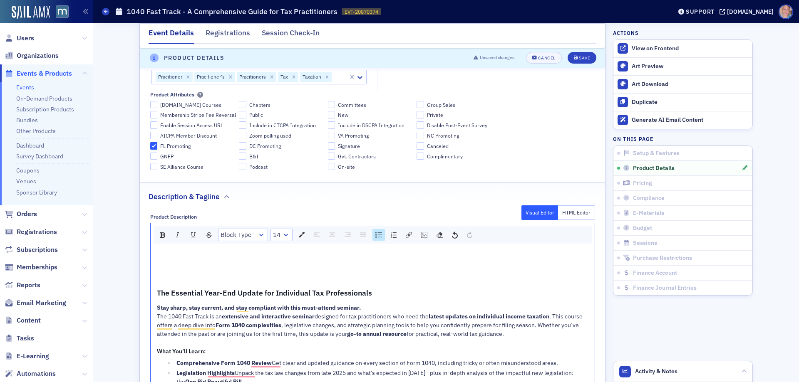
drag, startPoint x: 166, startPoint y: 268, endPoint x: 179, endPoint y: 265, distance: 13.6
click at [166, 268] on div "To enrich screen reader interactions, please activate Accessibility in Grammarl…" at bounding box center [373, 271] width 432 height 9
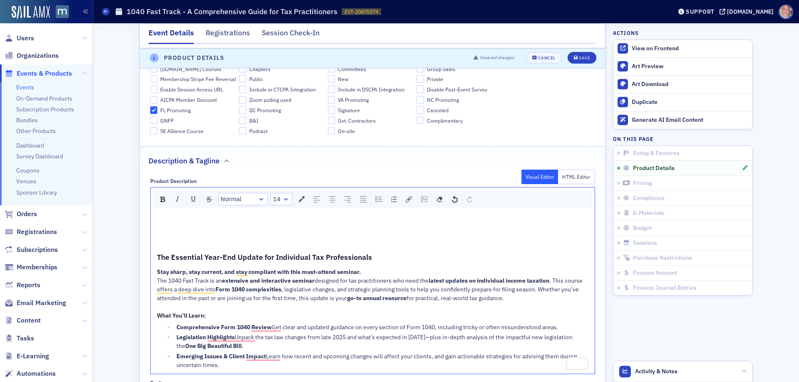
scroll to position [440, 0]
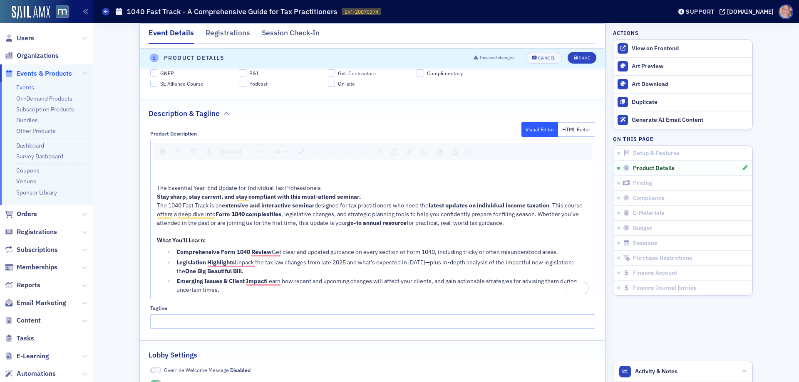
drag, startPoint x: 230, startPoint y: 290, endPoint x: 243, endPoint y: 288, distance: 13.0
click at [230, 290] on div "Emerging Issues & Client Impact Learn how recent and upcoming changes will affe…" at bounding box center [382, 285] width 412 height 17
click at [421, 151] on img "rdw-image-control" at bounding box center [424, 152] width 6 height 6
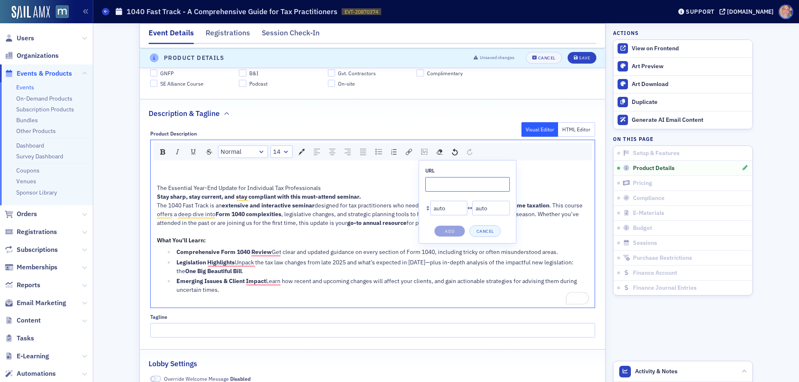
click at [433, 183] on input "rdw-image-control" at bounding box center [467, 184] width 84 height 15
paste input "[URL][DOMAIN_NAME]"
type input "[URL][DOMAIN_NAME]"
click at [452, 233] on button "Add" at bounding box center [449, 232] width 31 height 12
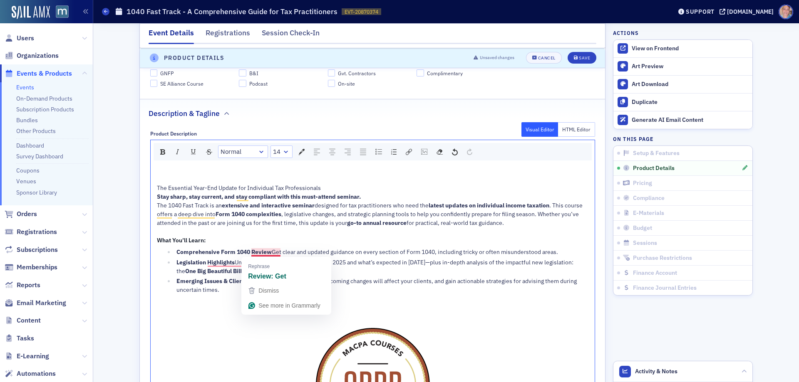
click at [268, 253] on span "Comprehensive Form 1040 Review" at bounding box center [223, 251] width 95 height 7
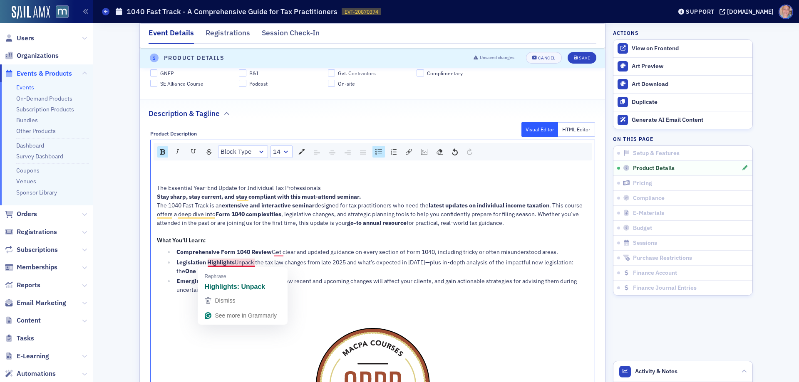
drag, startPoint x: 233, startPoint y: 262, endPoint x: 243, endPoint y: 260, distance: 10.1
click at [233, 262] on span "Unpack the tax law changes from late 2025 and what’s expected in [DATE]—plus in…" at bounding box center [375, 267] width 398 height 16
click at [263, 281] on span "Learn how recent and upcoming changes will affect your clients, and gain action…" at bounding box center [377, 286] width 402 height 16
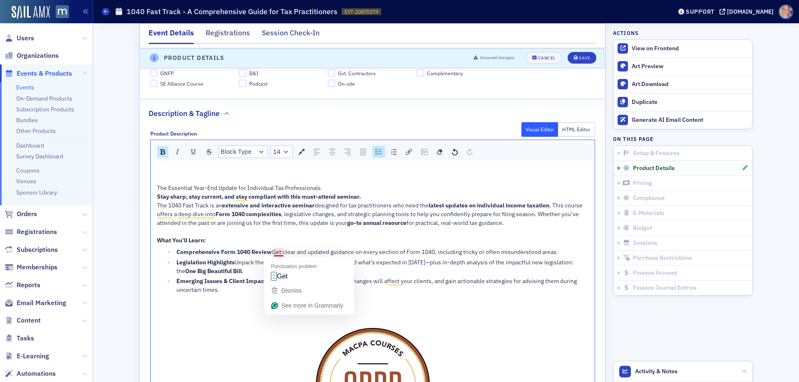
click at [270, 255] on span "Comprehensive Form 1040 Review" at bounding box center [223, 251] width 95 height 7
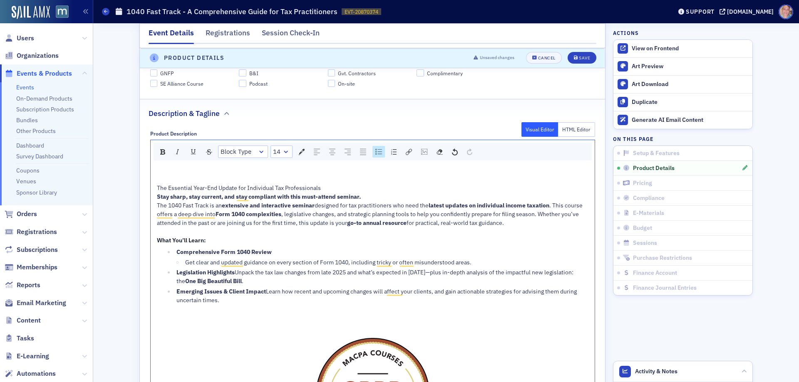
click at [236, 271] on span "Unpack the tax law changes from late 2025 and what’s expected in [DATE]—plus in…" at bounding box center [375, 277] width 398 height 16
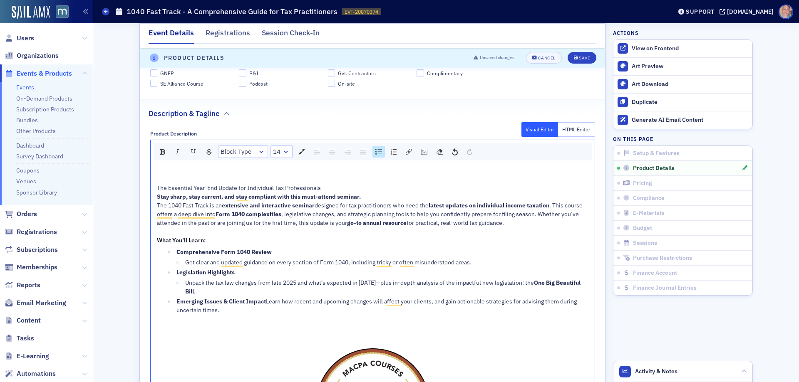
click at [265, 301] on span "Emerging Issues & Client Impact" at bounding box center [220, 301] width 89 height 7
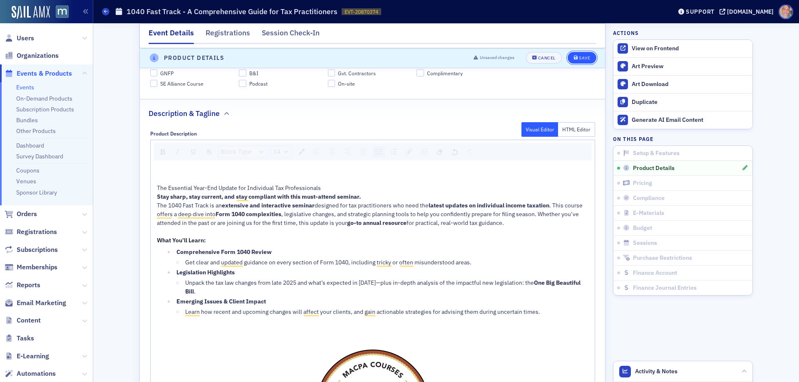
click at [578, 55] on button "Save" at bounding box center [582, 58] width 29 height 12
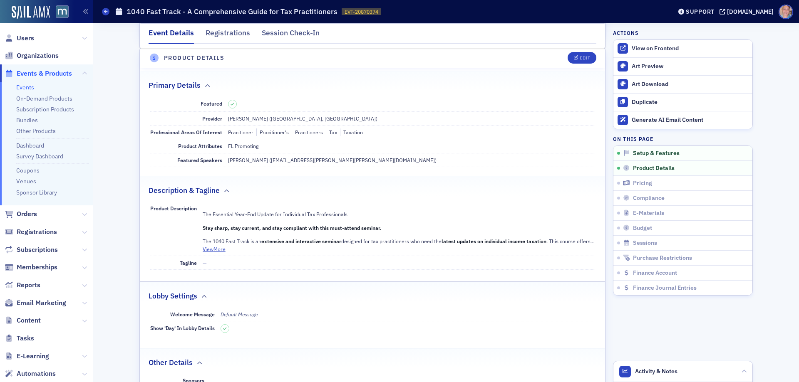
scroll to position [232, 0]
